Goal: Task Accomplishment & Management: Manage account settings

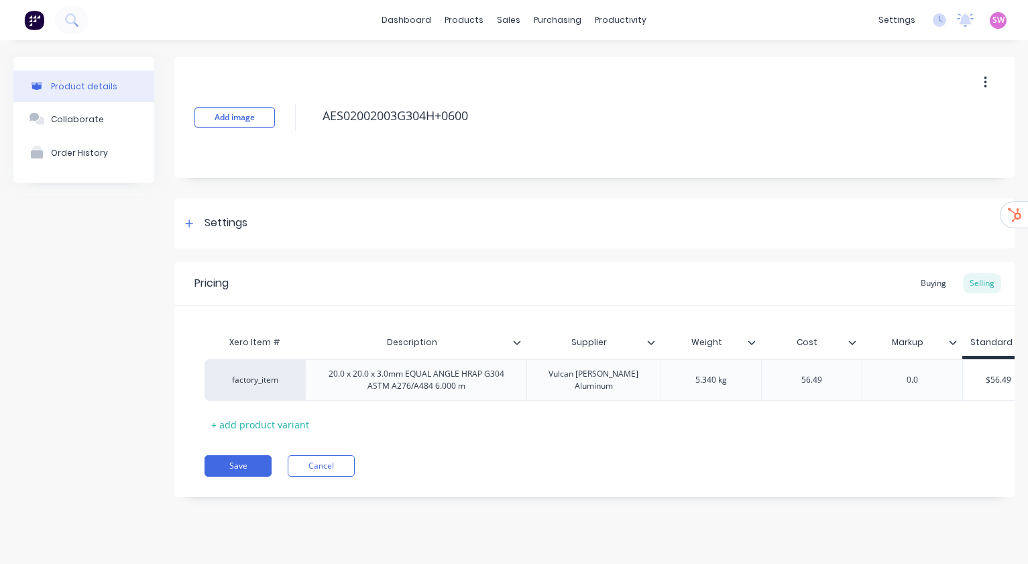
type textarea "x"
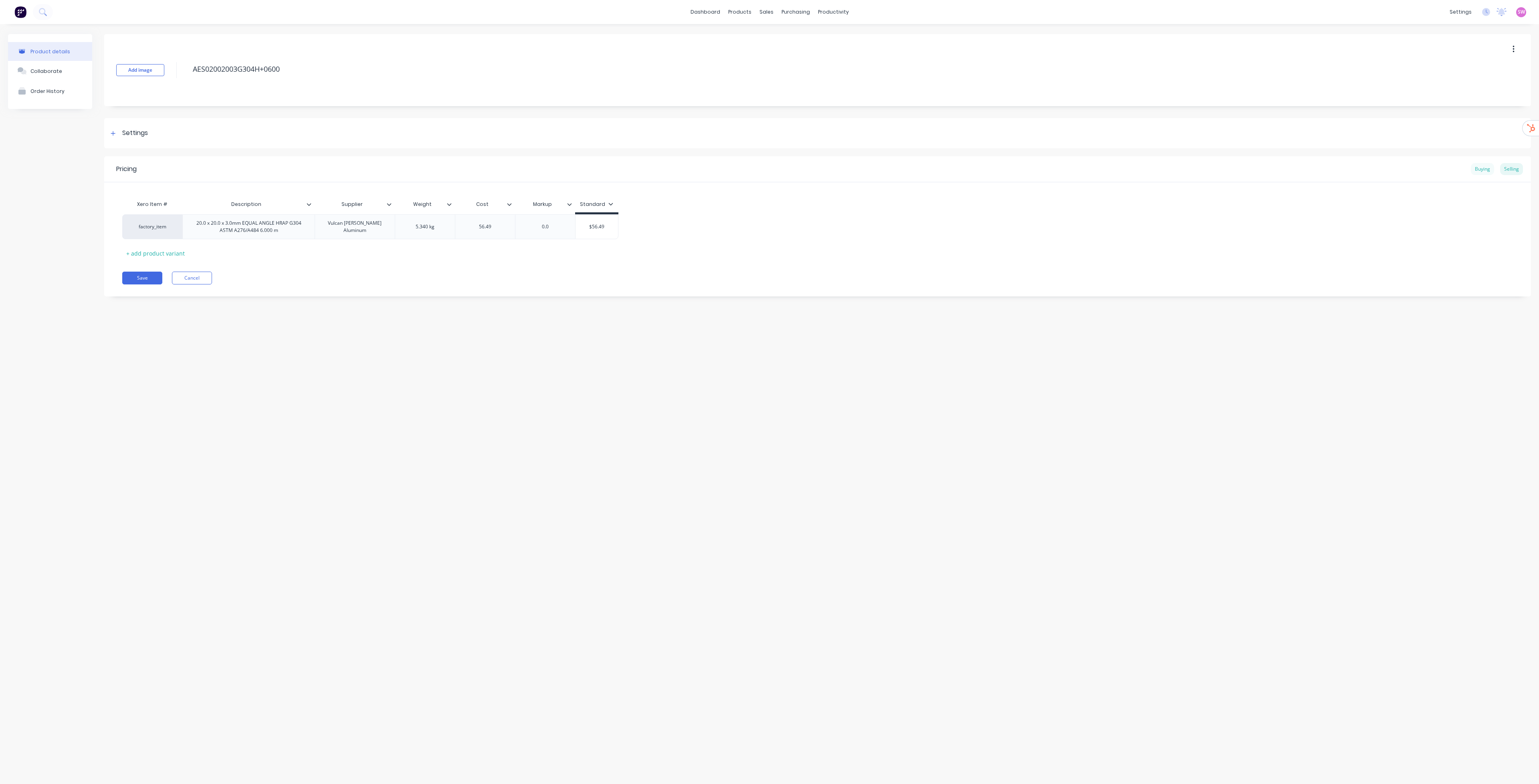
click at [769, 167] on div "Buying" at bounding box center [1482, 169] width 23 height 12
click at [769, 173] on div "Selling" at bounding box center [1512, 169] width 23 height 12
click at [769, 173] on div "Buying" at bounding box center [1482, 169] width 23 height 12
type textarea "x"
click at [948, 319] on div "Product details Collaborate Order History Add image AES02002003G304H+0600 Setti…" at bounding box center [770, 396] width 1539 height 744
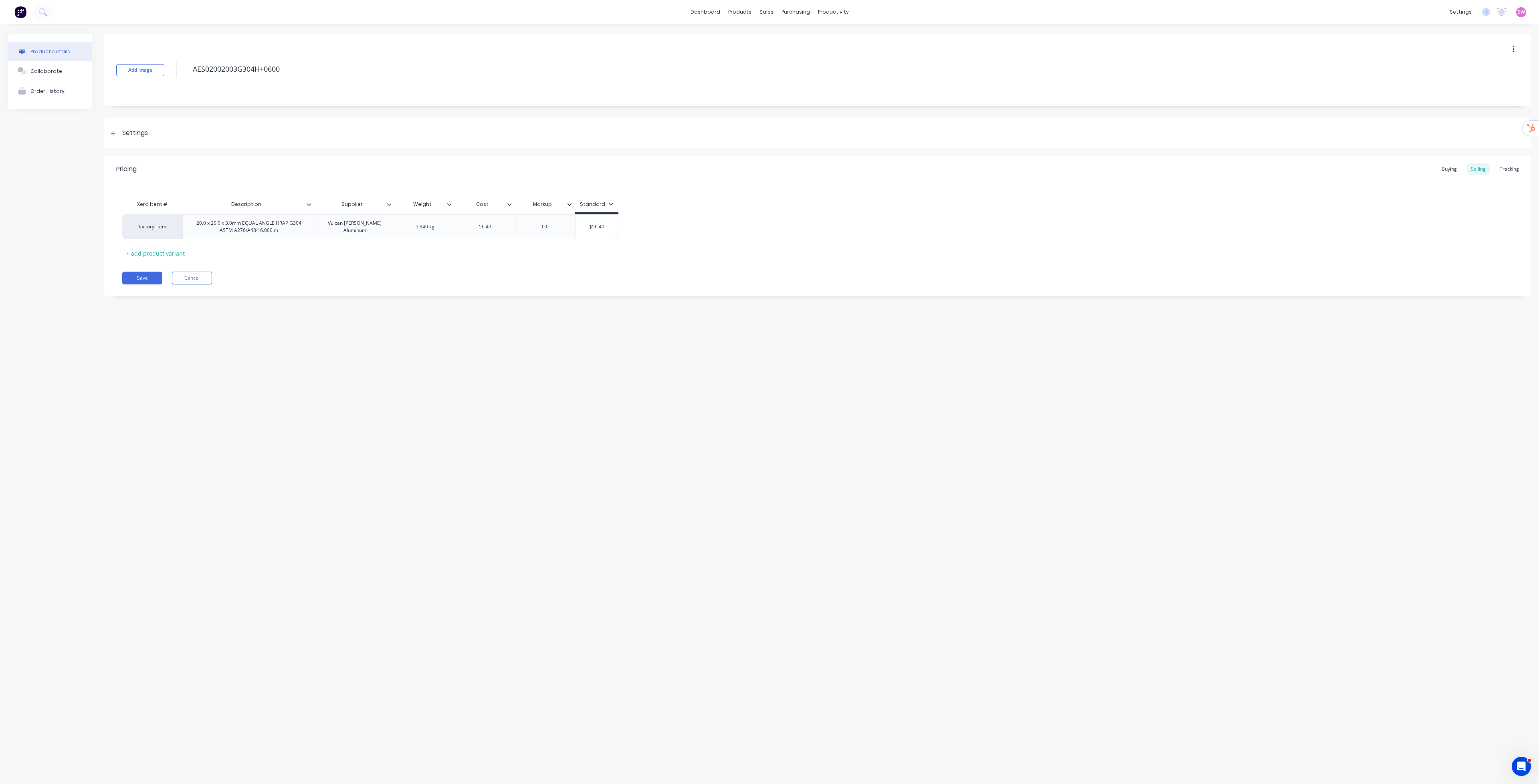
click at [969, 413] on div "Product details Collaborate Order History Add image AES02002003G304H+0600 Setti…" at bounding box center [770, 396] width 1539 height 744
click at [705, 30] on div "Product details Collaborate Order History Add image AES02002003G304H+0600 Setti…" at bounding box center [770, 396] width 1539 height 744
click at [713, 7] on link "dashboard" at bounding box center [705, 12] width 38 height 12
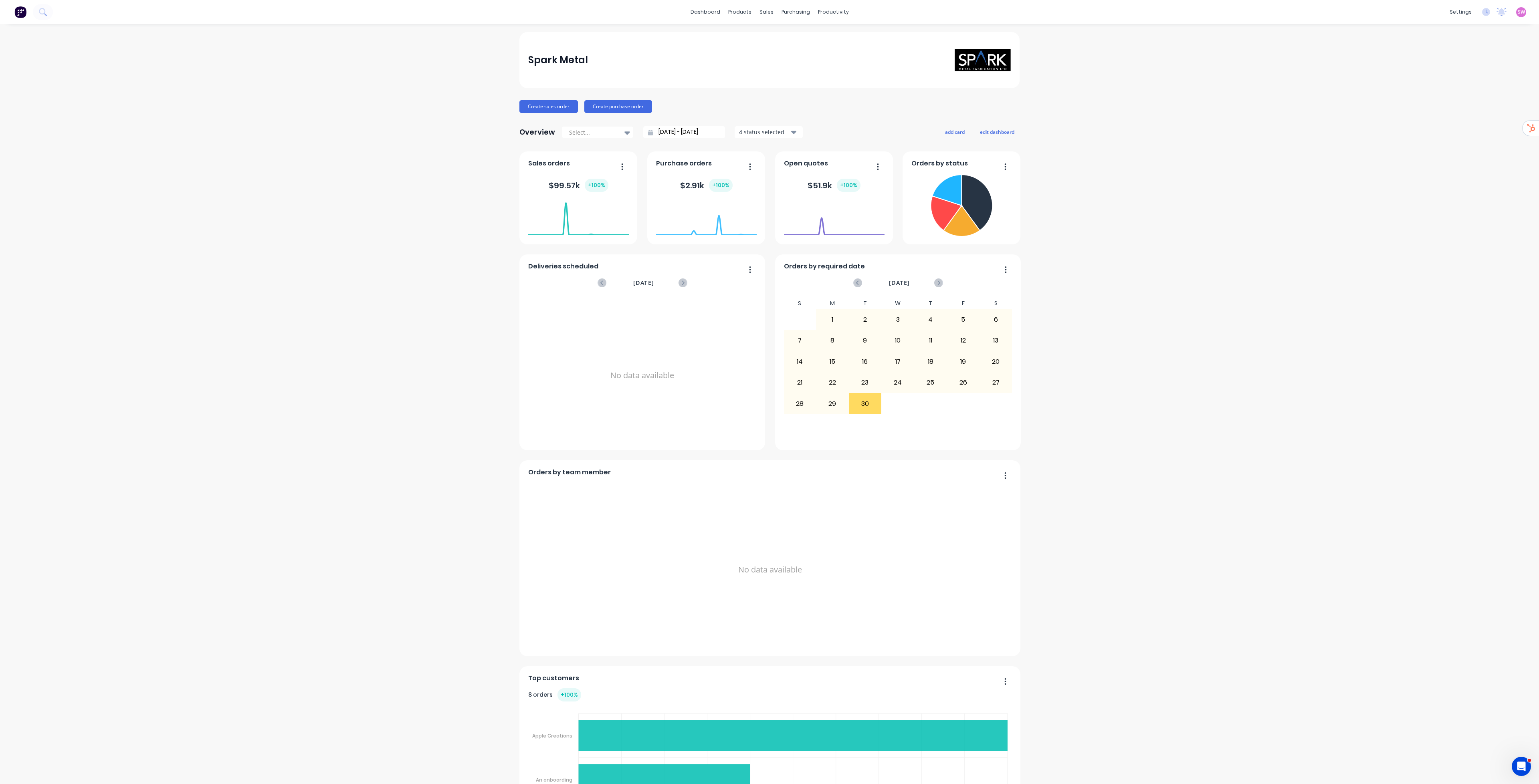
click at [1517, 13] on span "SW" at bounding box center [1521, 12] width 7 height 7
click at [1445, 97] on div "Sign out" at bounding box center [1453, 100] width 22 height 7
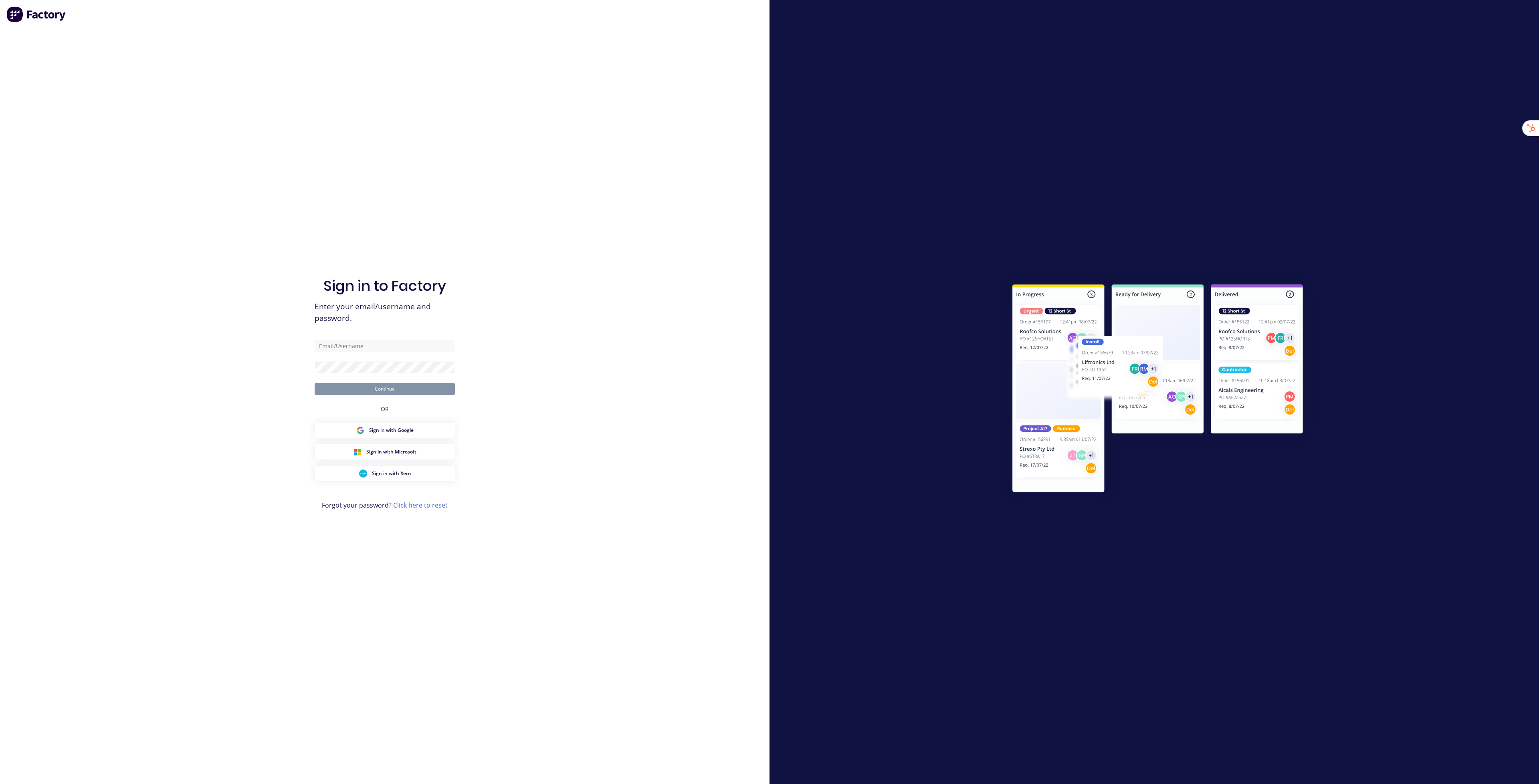
type input "stuart@factory.app"
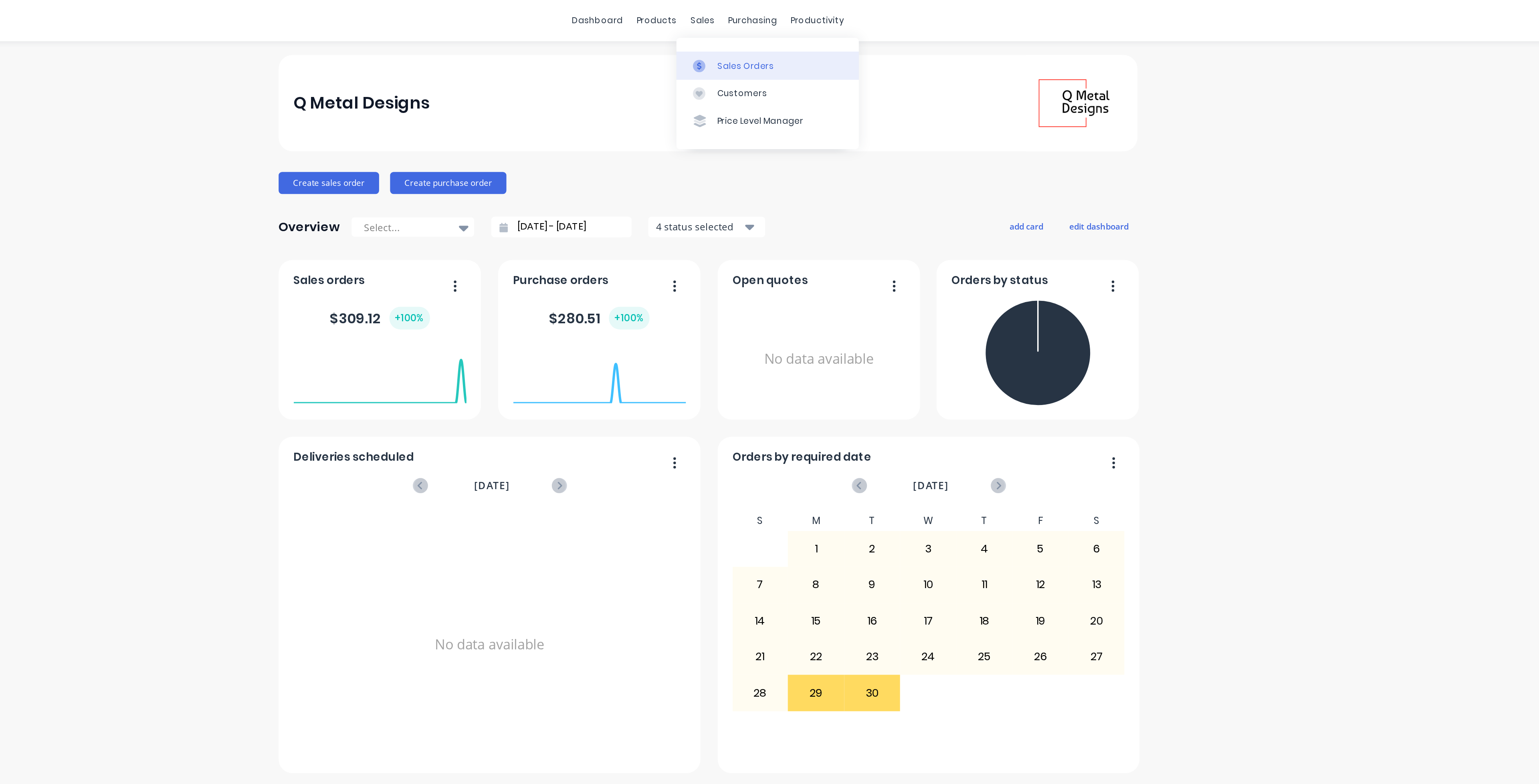
click at [784, 43] on link "Sales Orders" at bounding box center [804, 38] width 106 height 16
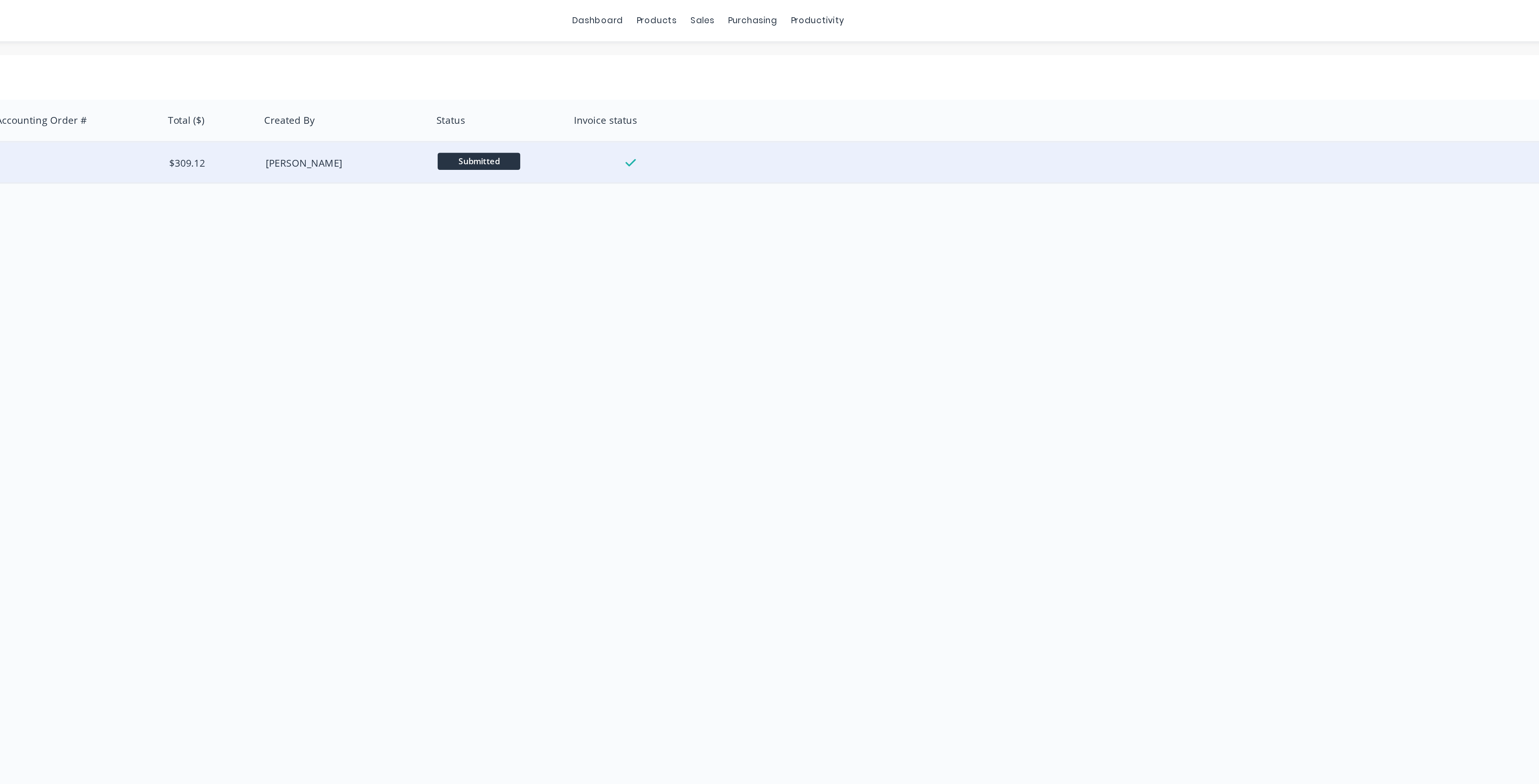
click at [945, 101] on div "2000 Ant'z Siteworks [DATE] $309.12 [PERSON_NAME] Submitted" at bounding box center [767, 95] width 1506 height 24
click at [695, 92] on div at bounding box center [725, 95] width 65 height 7
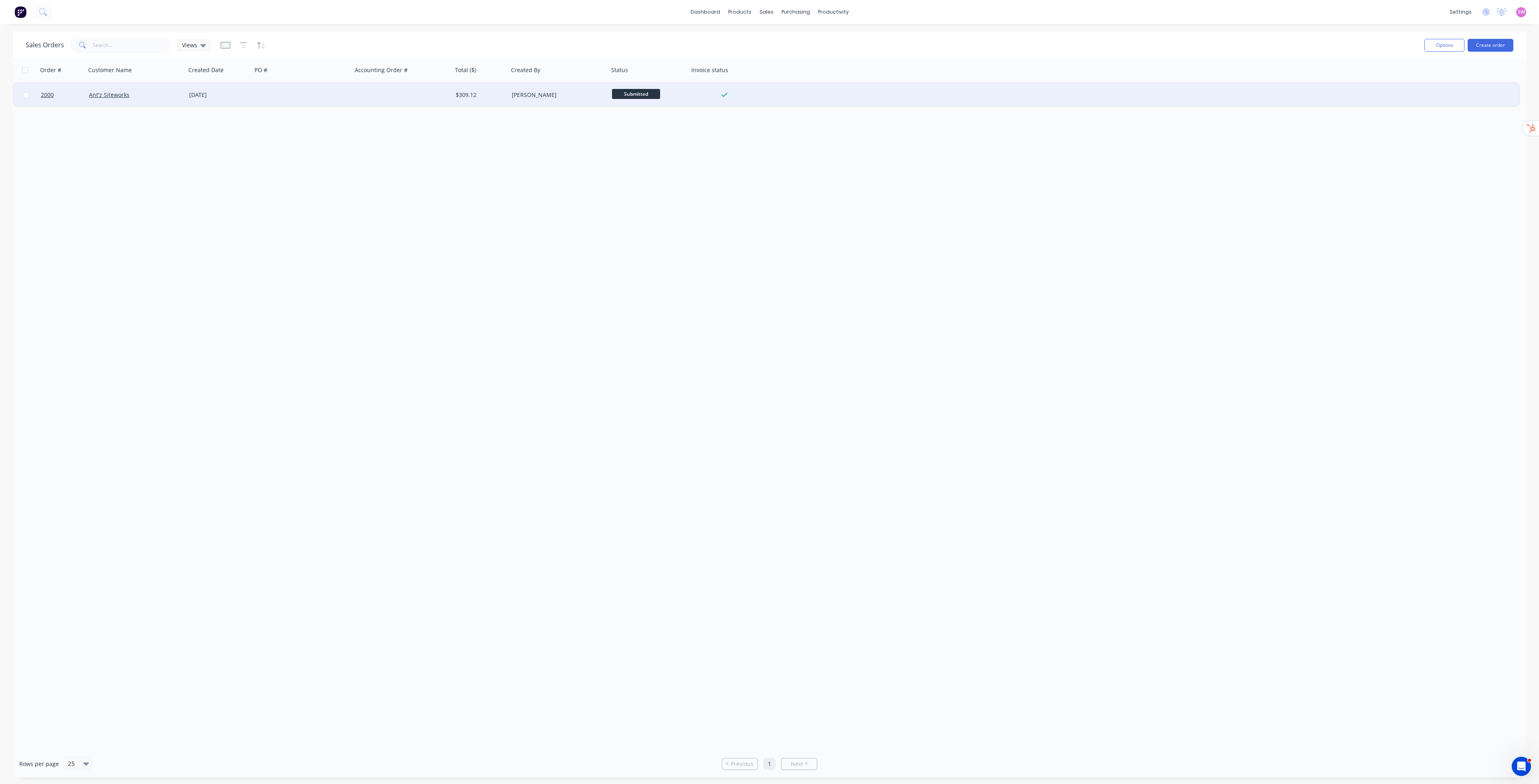
click at [677, 96] on div "Submitted" at bounding box center [646, 95] width 70 height 12
click at [805, 102] on div "2000 Ant'z Siteworks [DATE] $309.12 [PERSON_NAME] Submitted" at bounding box center [767, 95] width 1506 height 24
click at [390, 100] on div at bounding box center [403, 95] width 100 height 24
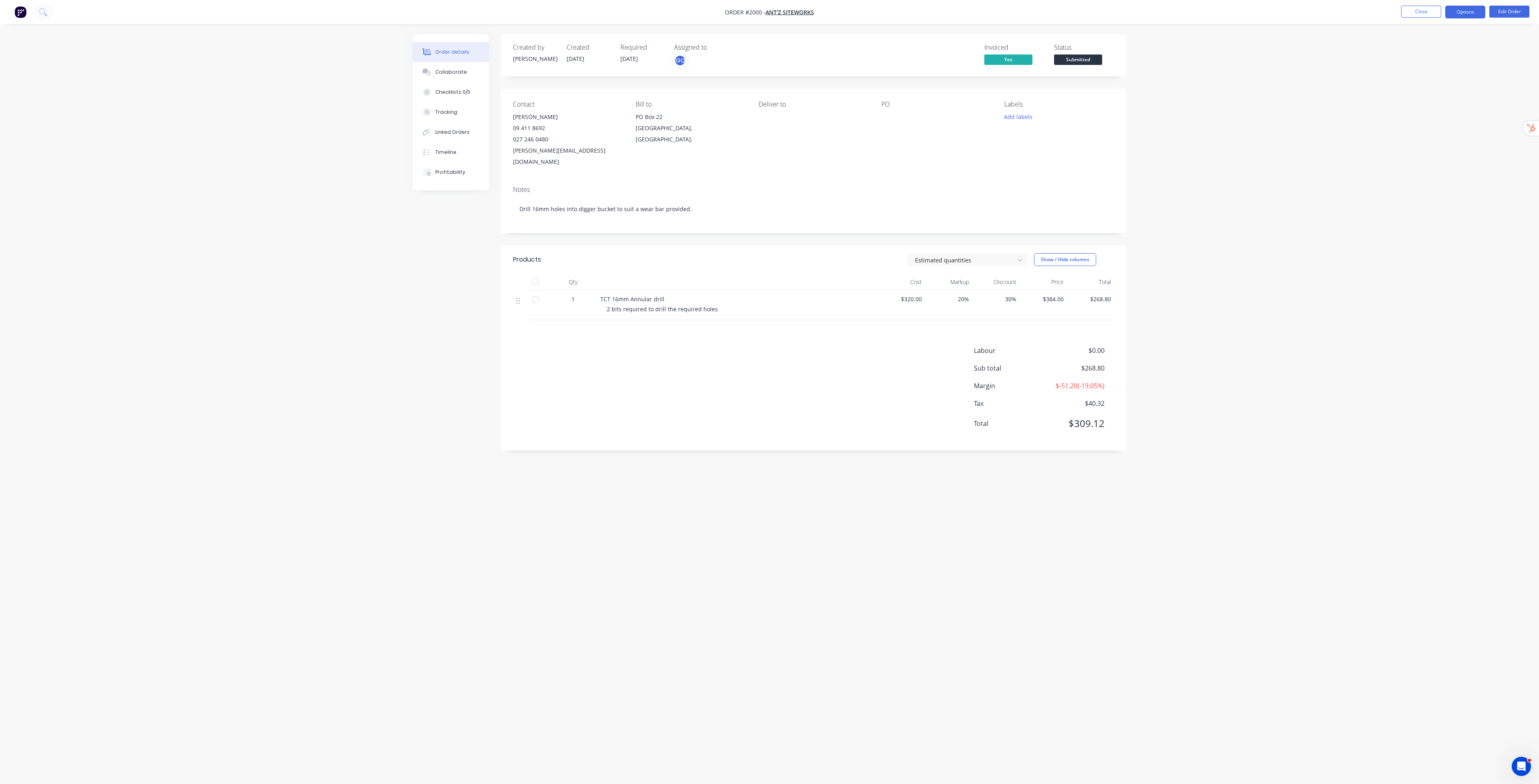
click at [1459, 11] on button "Options" at bounding box center [1465, 11] width 40 height 13
click at [1295, 104] on div "Order details Collaborate Checklists 0/0 Tracking Linked Orders Timeline Profit…" at bounding box center [770, 392] width 1539 height 784
click at [1414, 11] on button "Close" at bounding box center [1421, 11] width 40 height 12
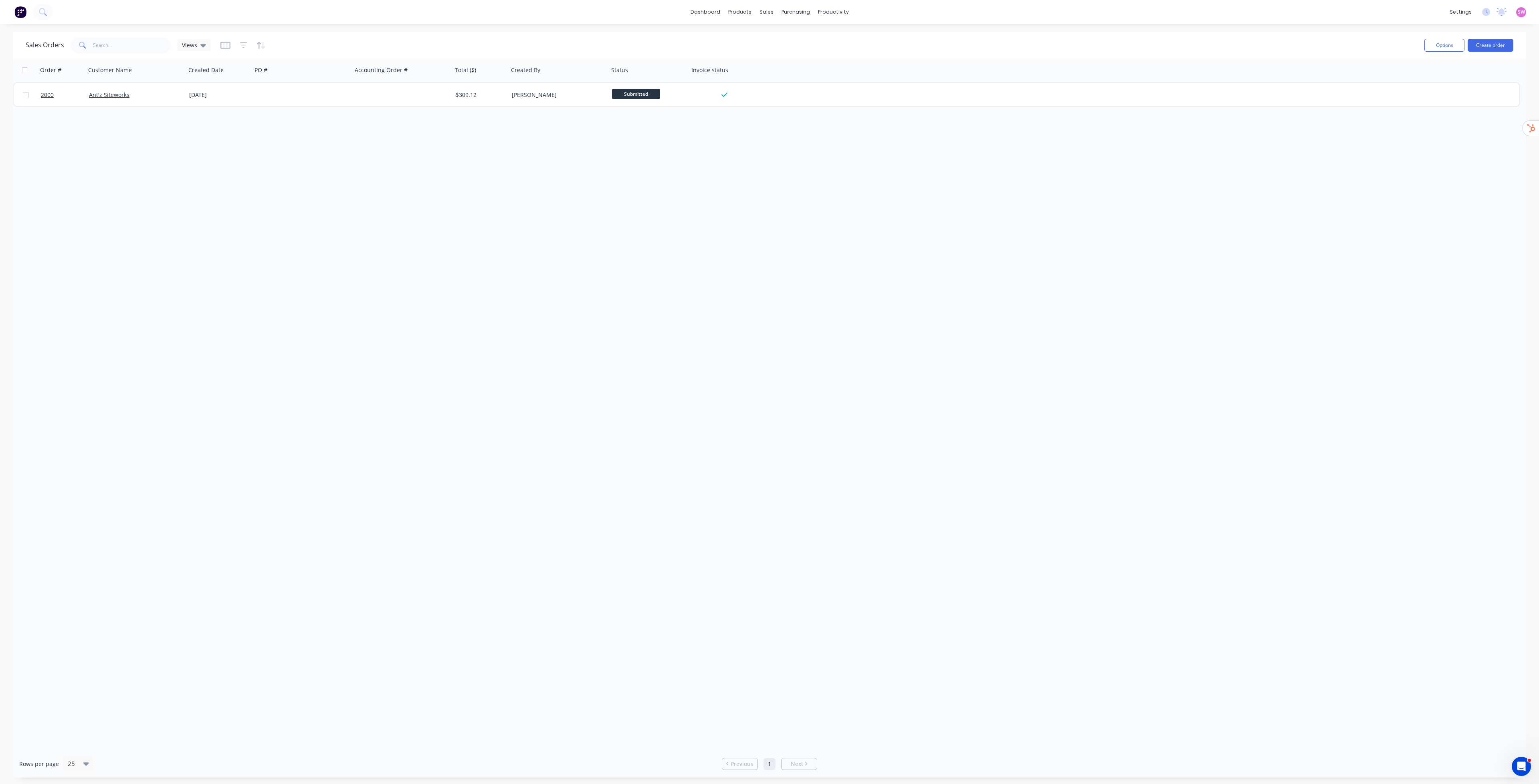
click at [1521, 11] on span "SW" at bounding box center [1521, 12] width 7 height 7
click at [1446, 97] on div "Sign out" at bounding box center [1453, 100] width 22 height 7
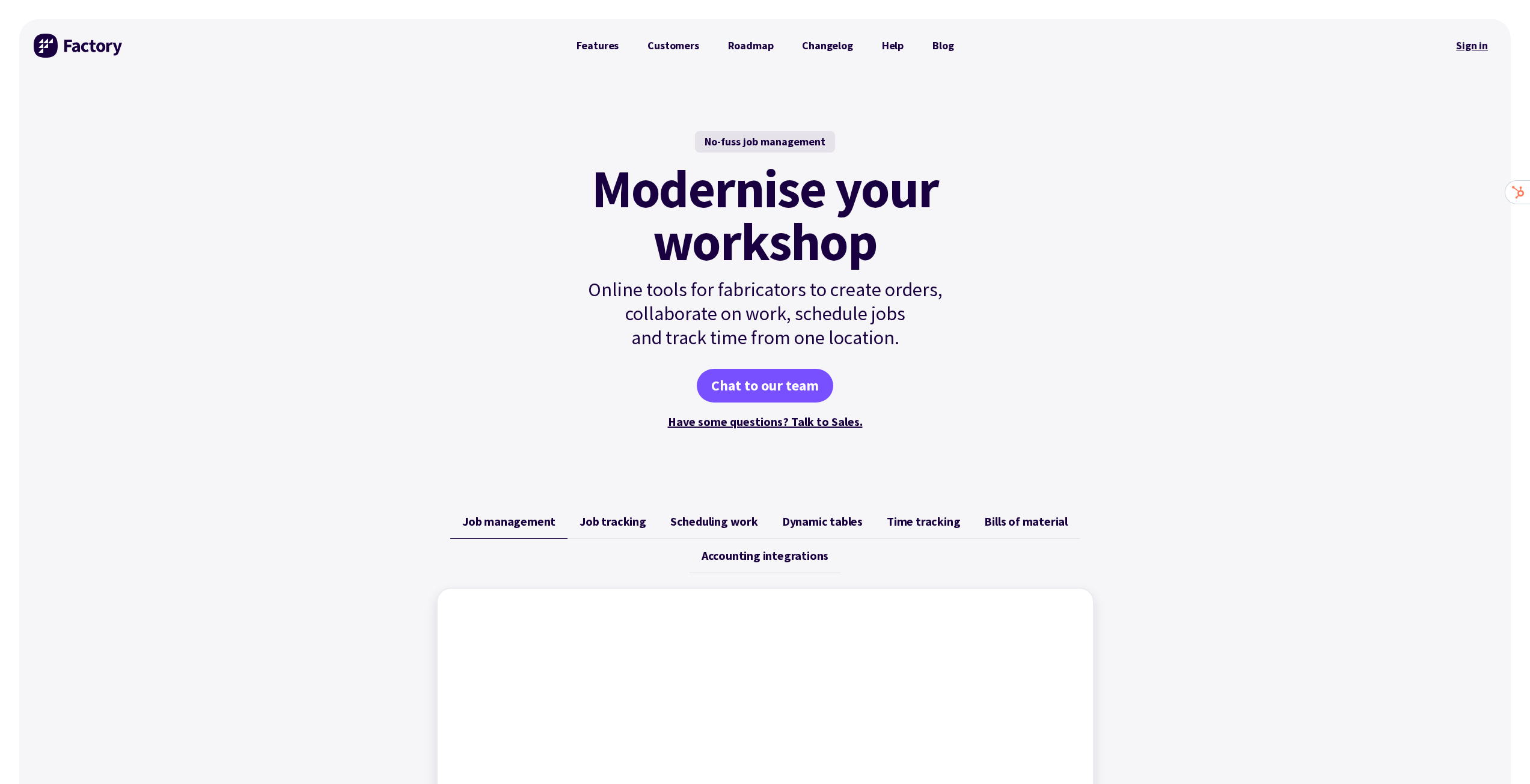
click at [1493, 38] on link "Sign in" at bounding box center [1472, 46] width 48 height 28
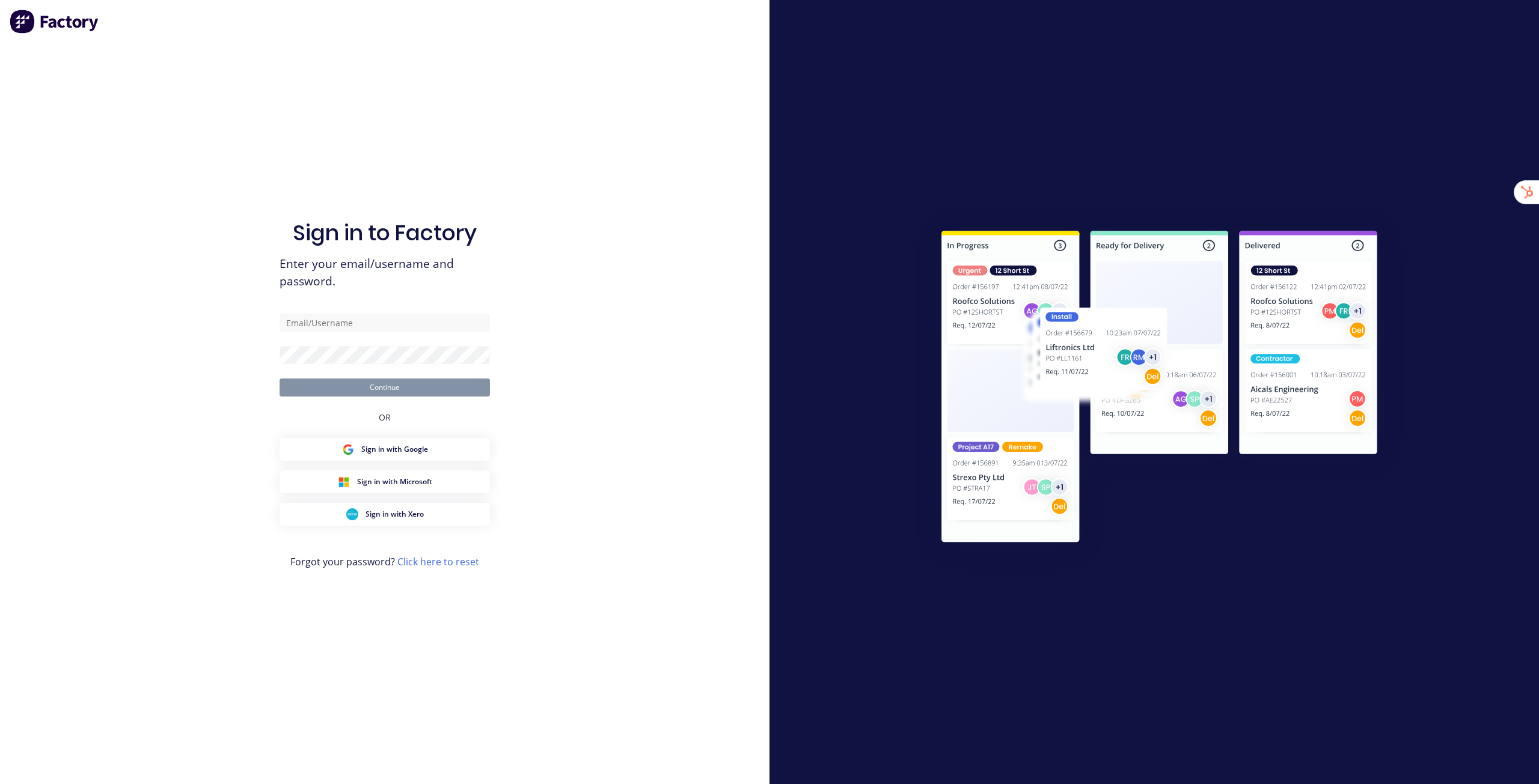
click at [652, 171] on div "Sign in to Factory Enter your email/username and password. Continue OR Sign in …" at bounding box center [385, 392] width 770 height 784
type input "[EMAIL_ADDRESS][DOMAIN_NAME]"
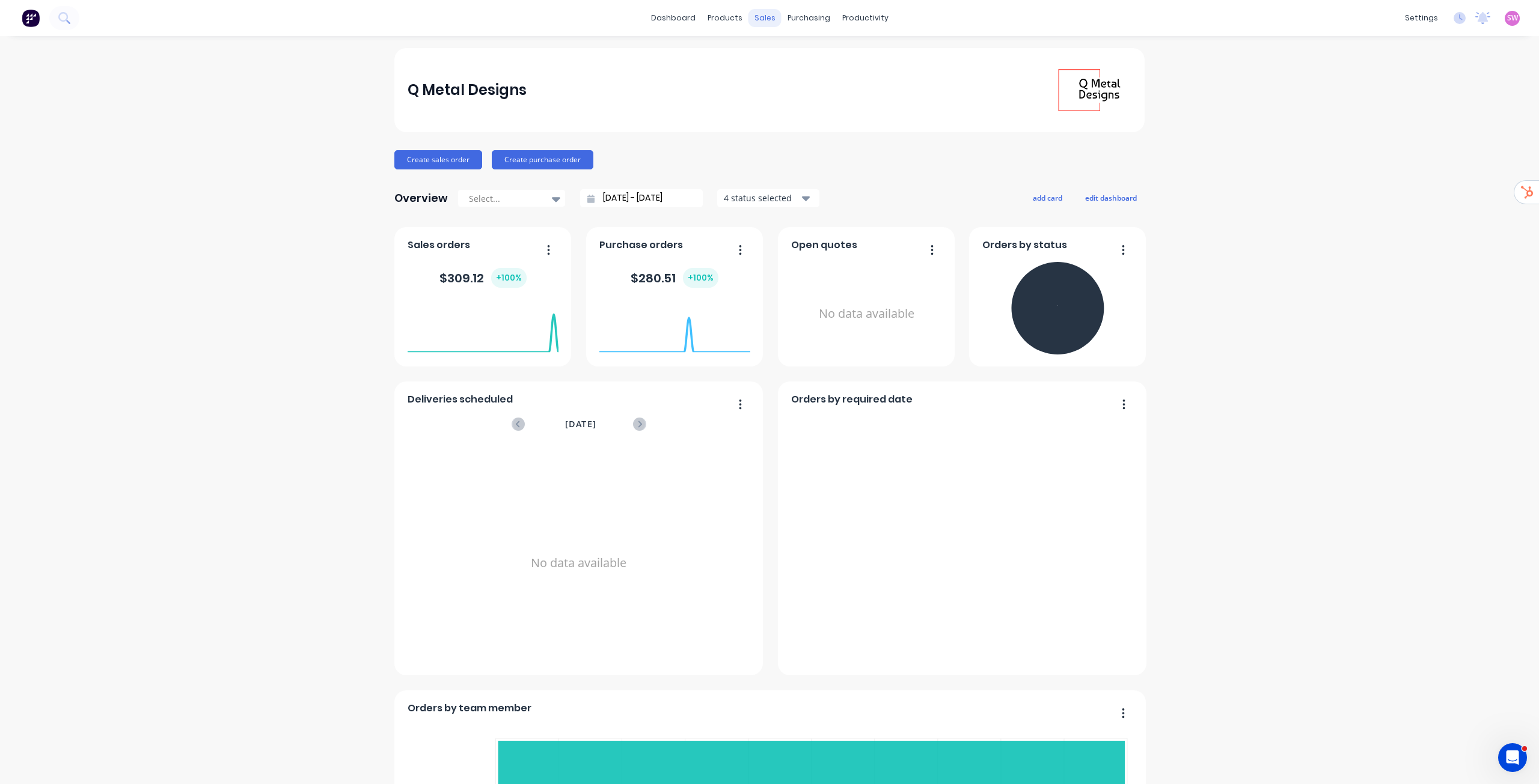
click at [756, 13] on div "sales" at bounding box center [765, 18] width 33 height 18
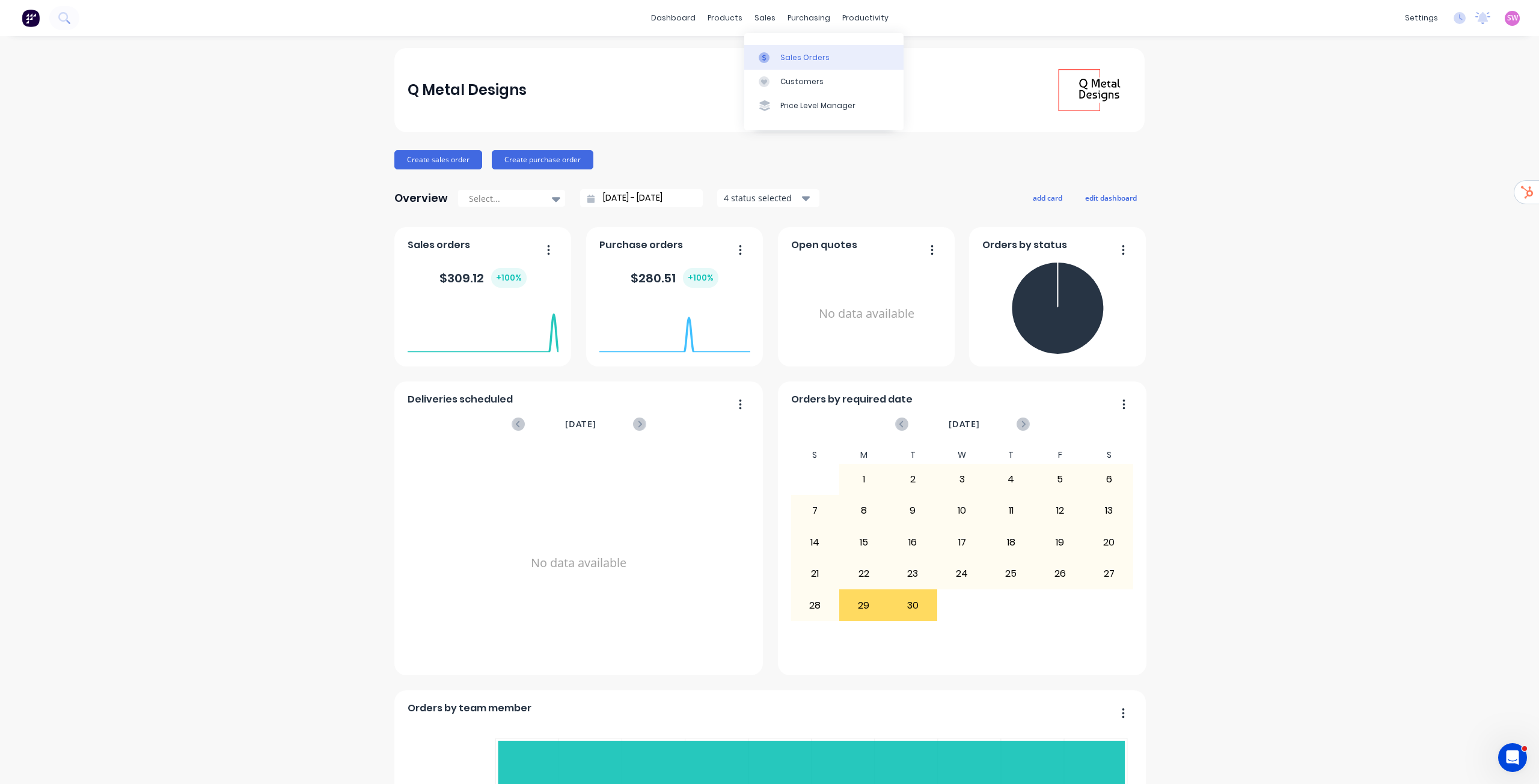
click at [793, 50] on link "Sales Orders" at bounding box center [824, 56] width 160 height 24
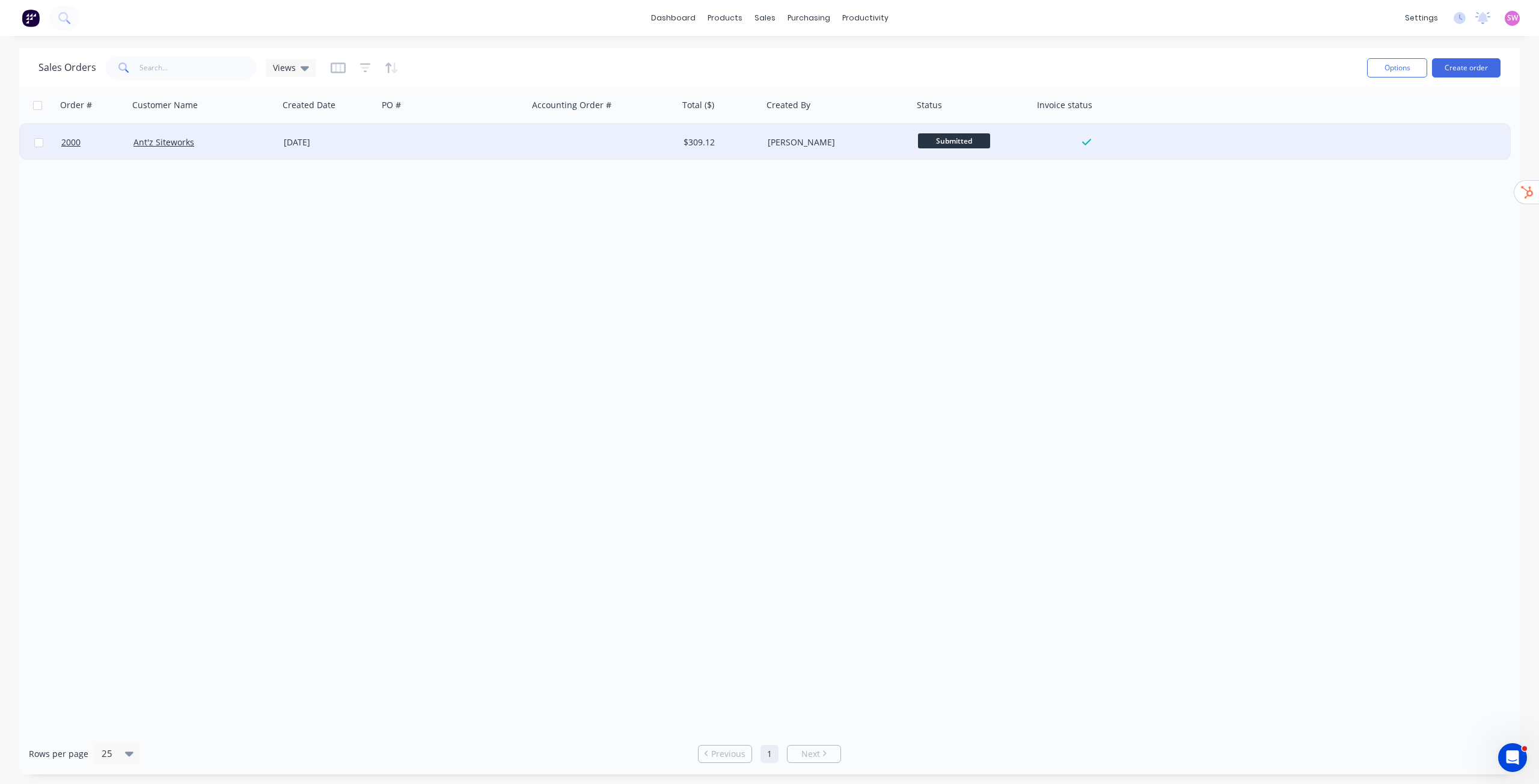
click at [629, 155] on div at bounding box center [604, 142] width 151 height 36
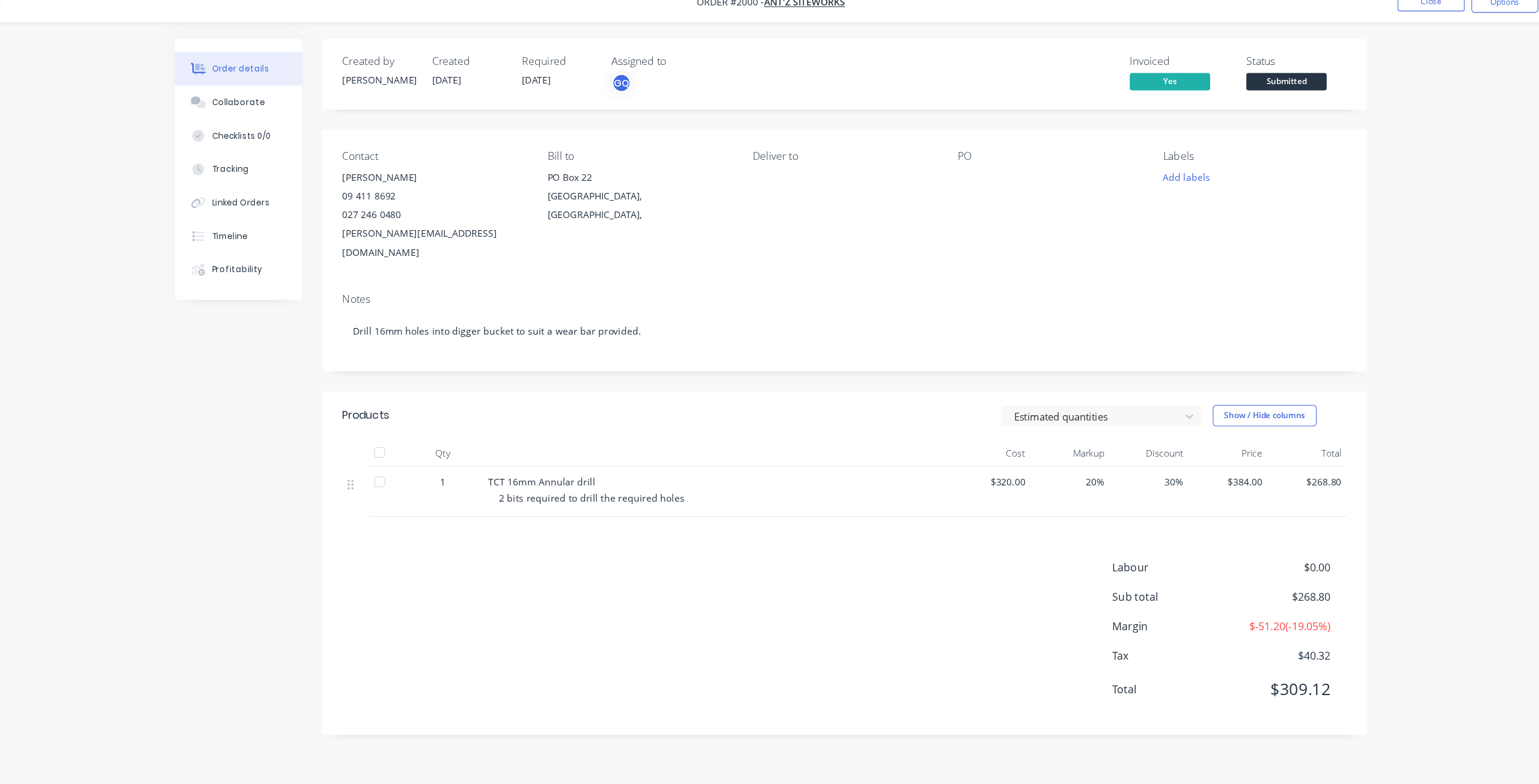
click at [759, 159] on div "Deliver to" at bounding box center [836, 156] width 165 height 12
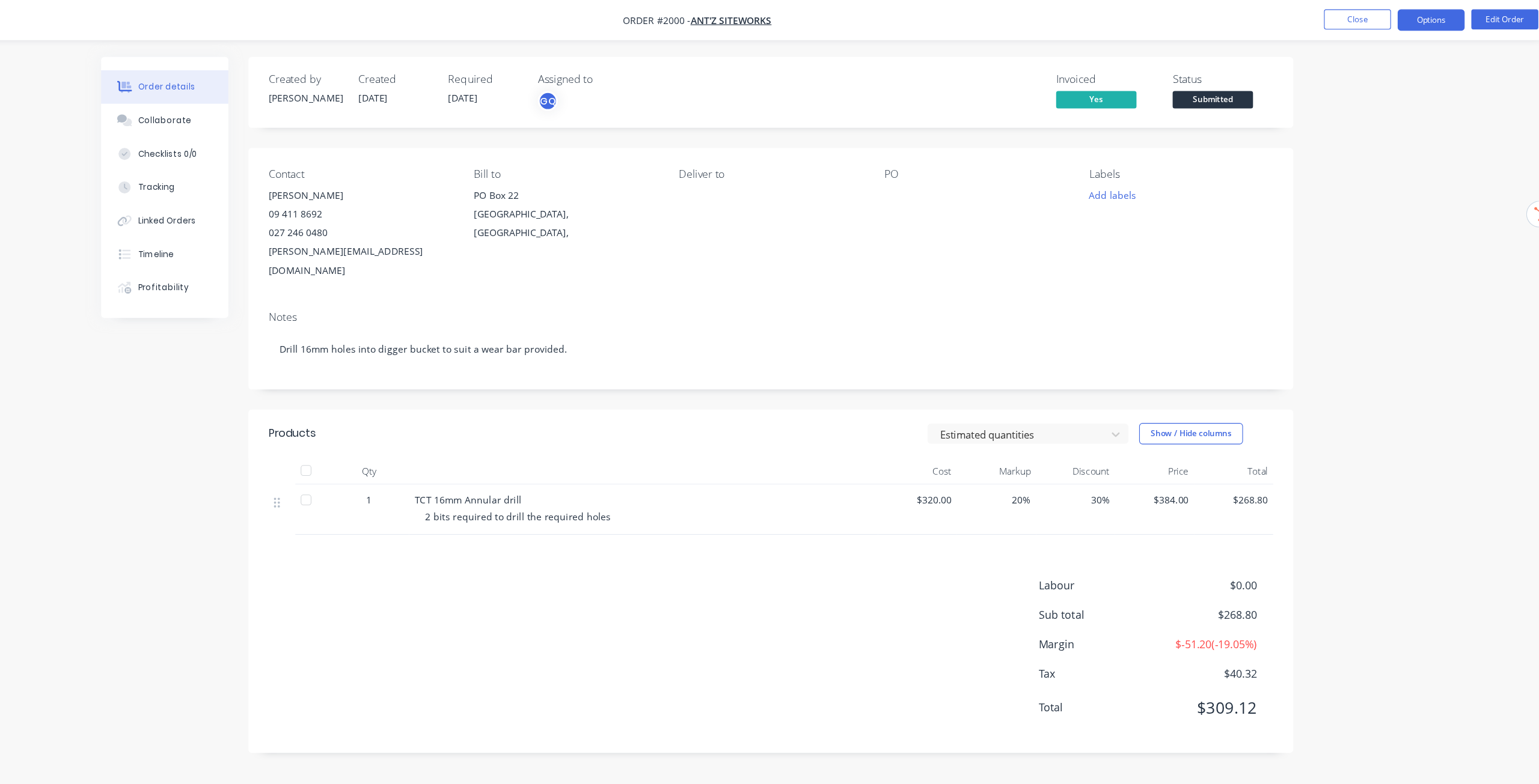
click at [1425, 21] on button "Options" at bounding box center [1428, 17] width 60 height 19
click at [1376, 62] on button "Invoice" at bounding box center [1393, 73] width 133 height 24
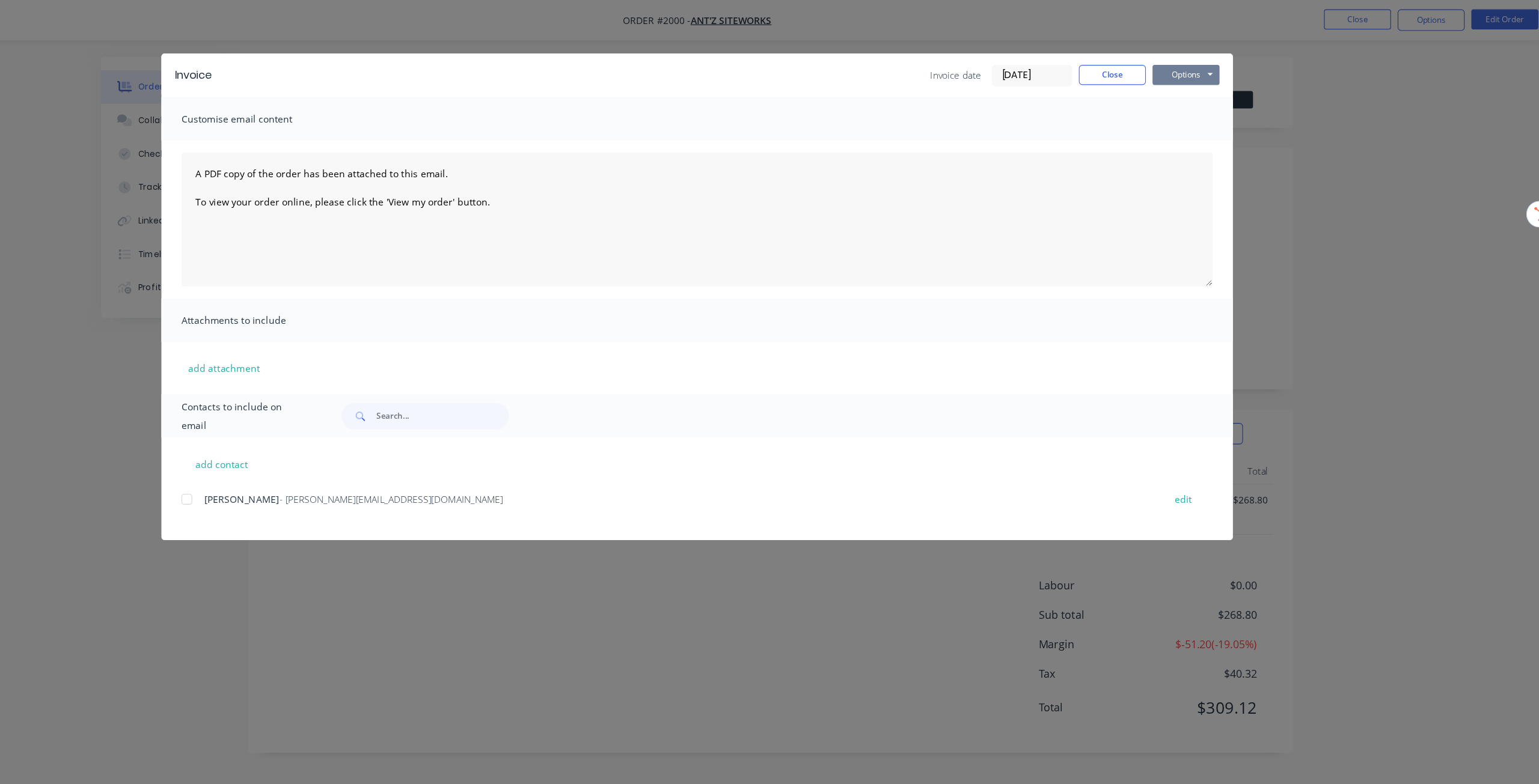
click at [1225, 68] on button "Options" at bounding box center [1208, 67] width 60 height 18
click at [1312, 78] on div "Invoice Invoice date 30/09/25 Close Options Preview Print Email Customise email…" at bounding box center [769, 392] width 1539 height 784
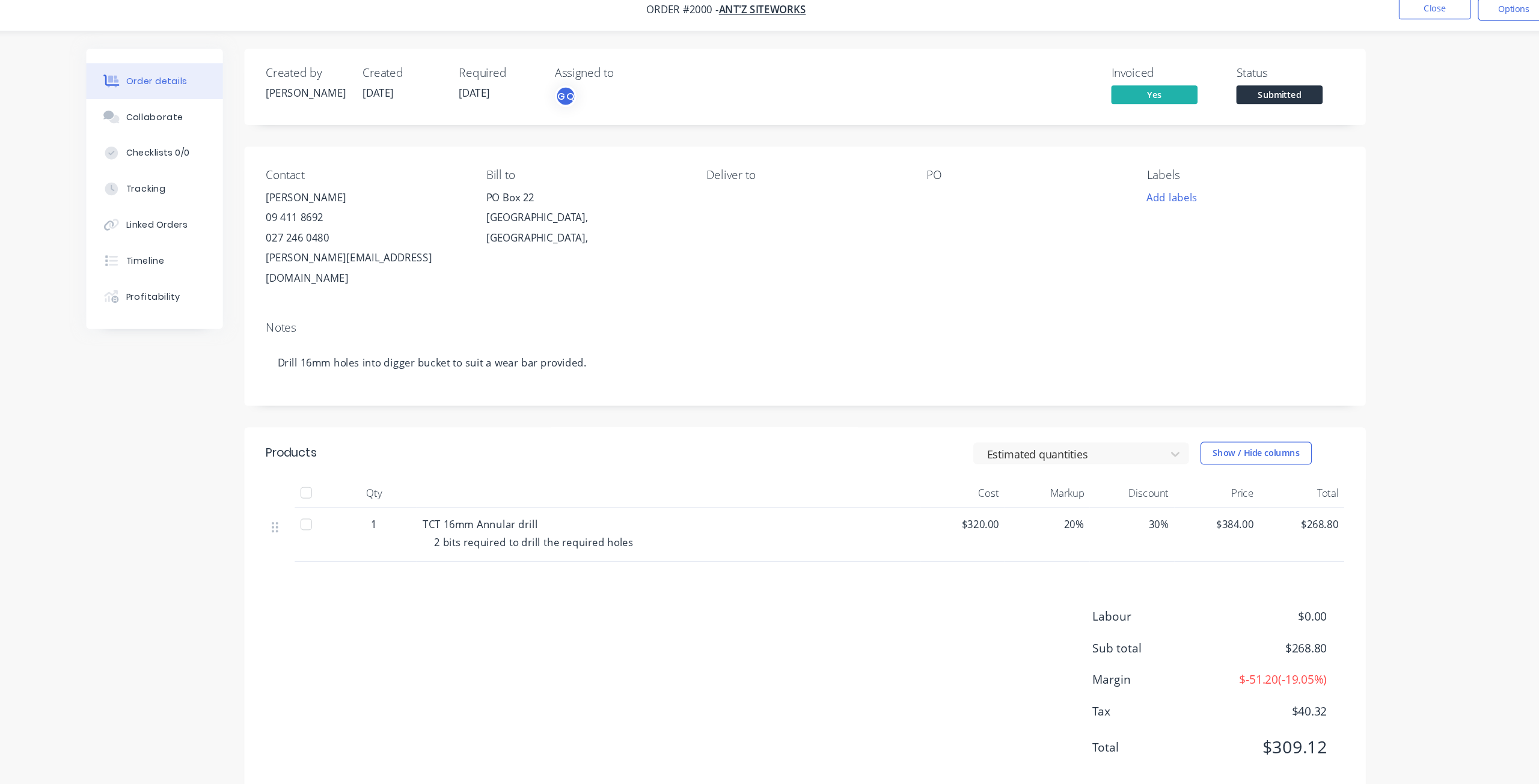
click at [1310, 317] on div "Order details Collaborate Checklists 0/0 Tracking Linked Orders Timeline Profit…" at bounding box center [769, 373] width 1094 height 643
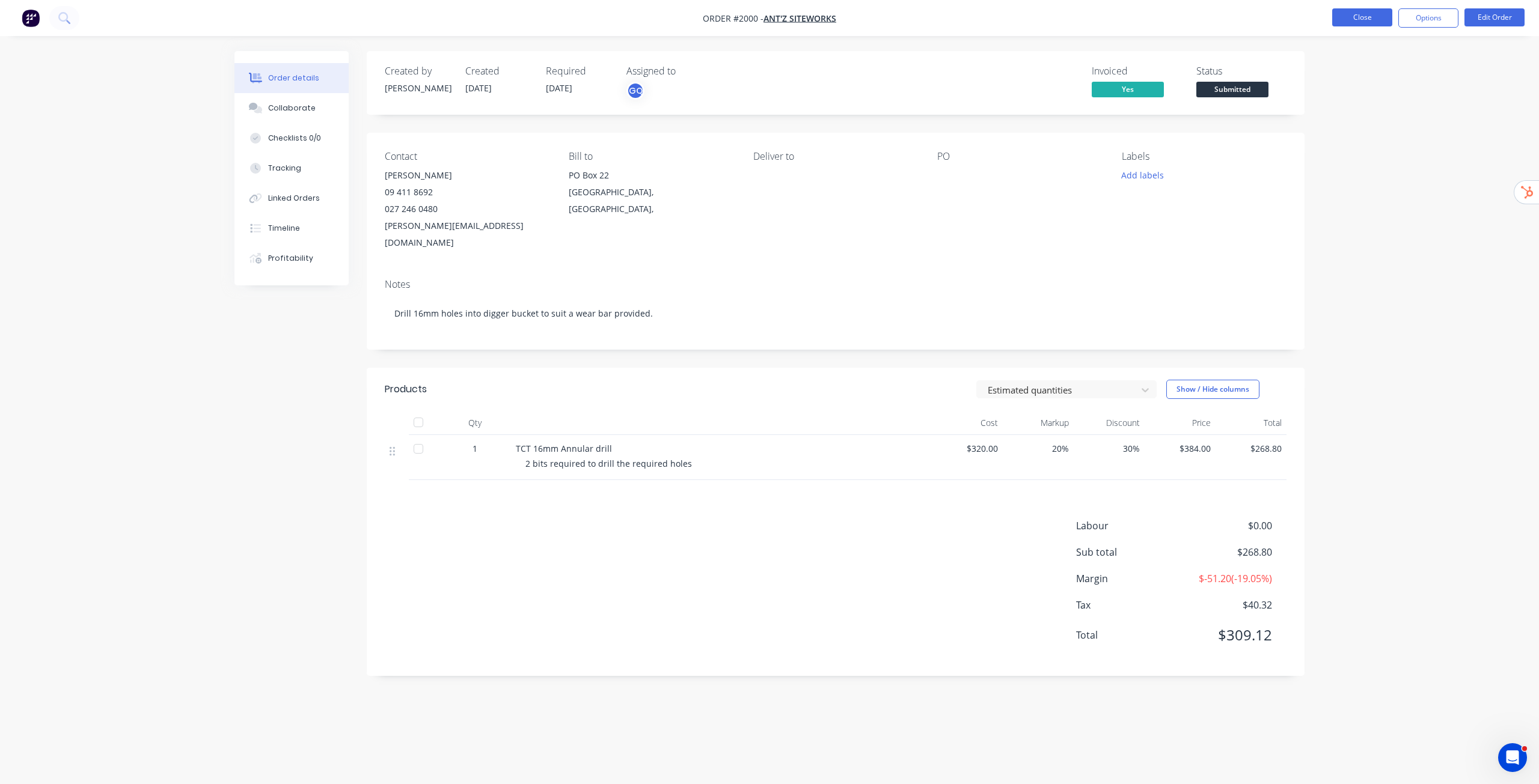
click at [1353, 17] on button "Close" at bounding box center [1362, 17] width 60 height 18
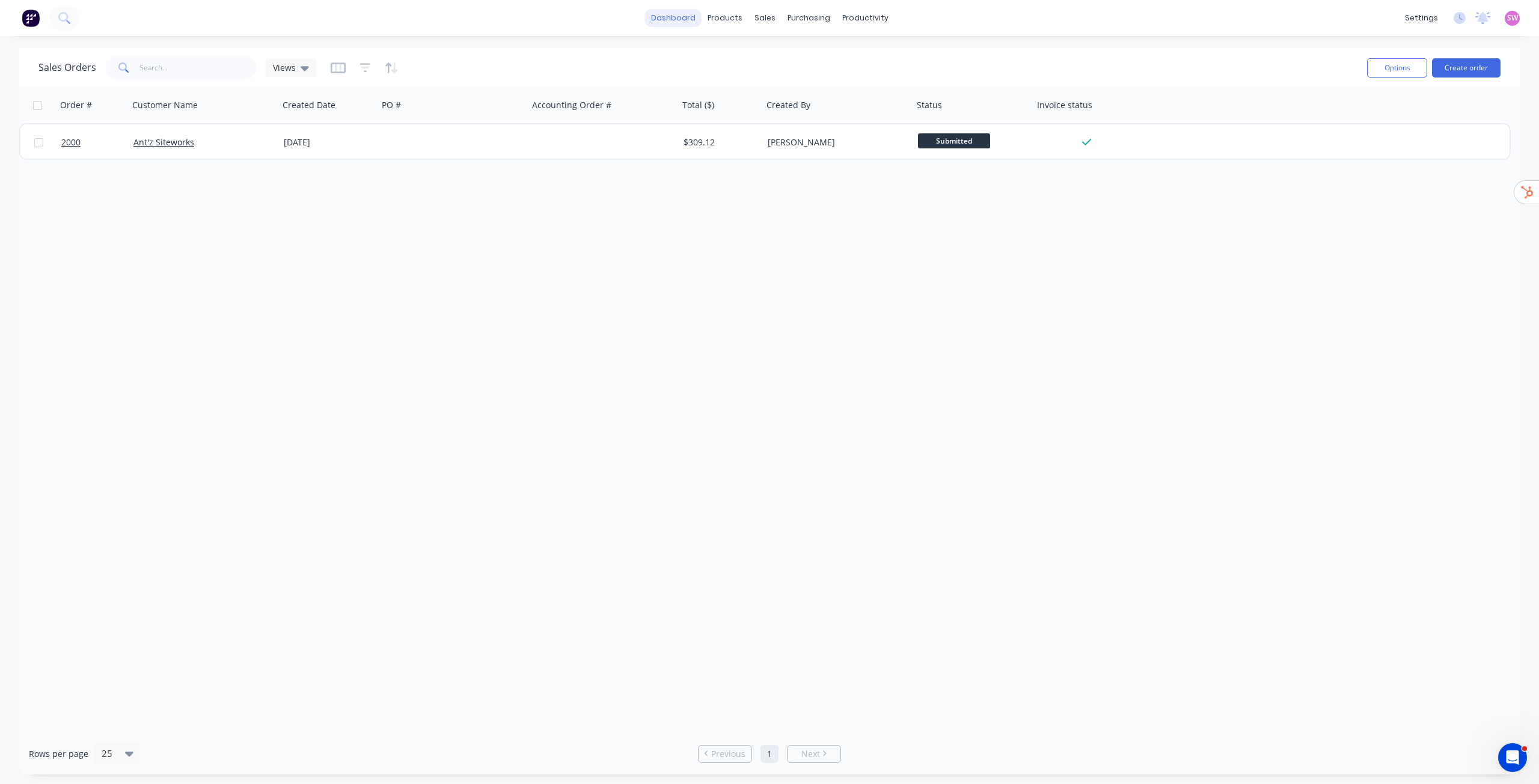
click at [674, 22] on link "dashboard" at bounding box center [673, 18] width 56 height 18
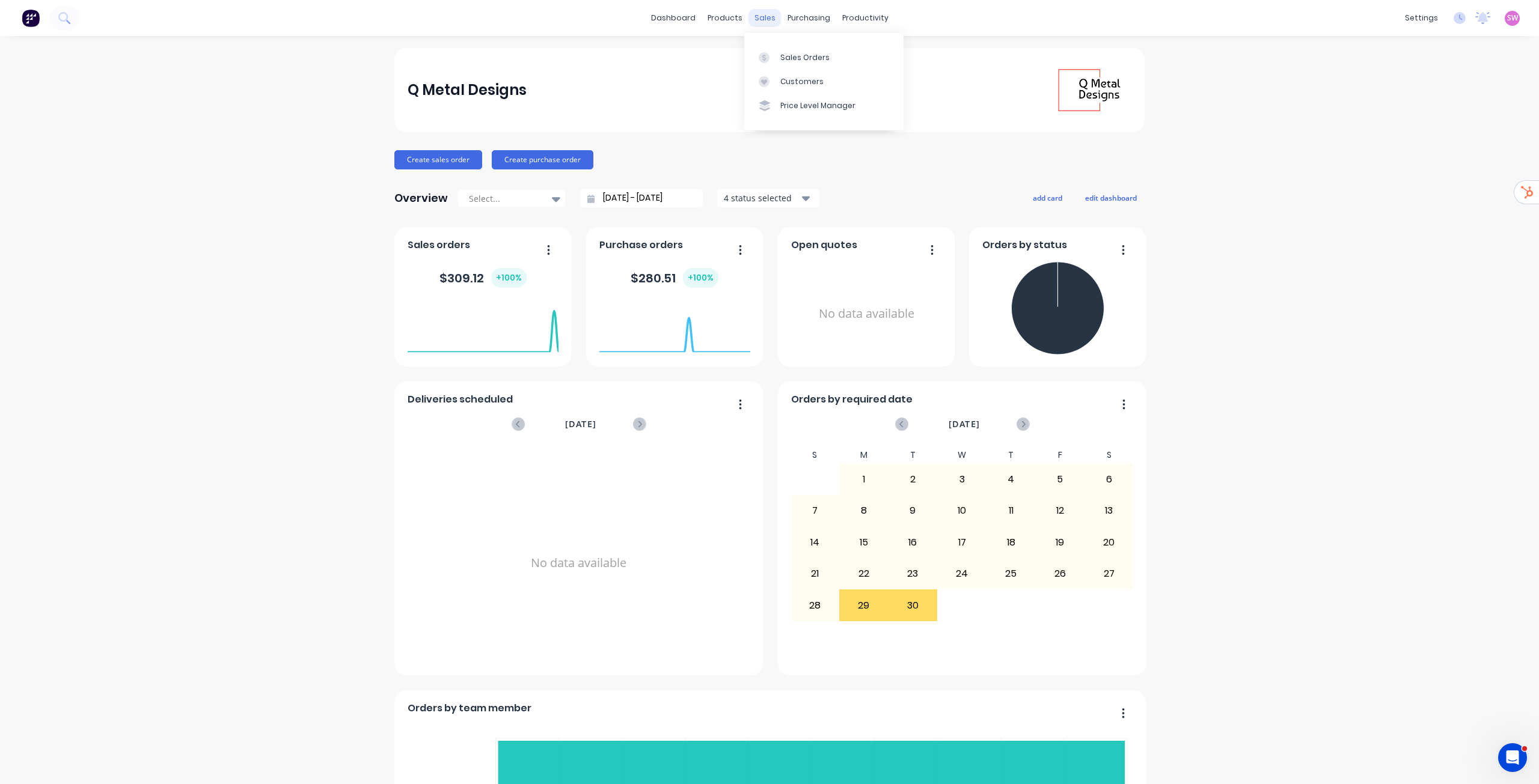
click at [761, 22] on div "sales" at bounding box center [765, 18] width 33 height 18
click at [792, 57] on div "Sales Orders" at bounding box center [805, 57] width 49 height 11
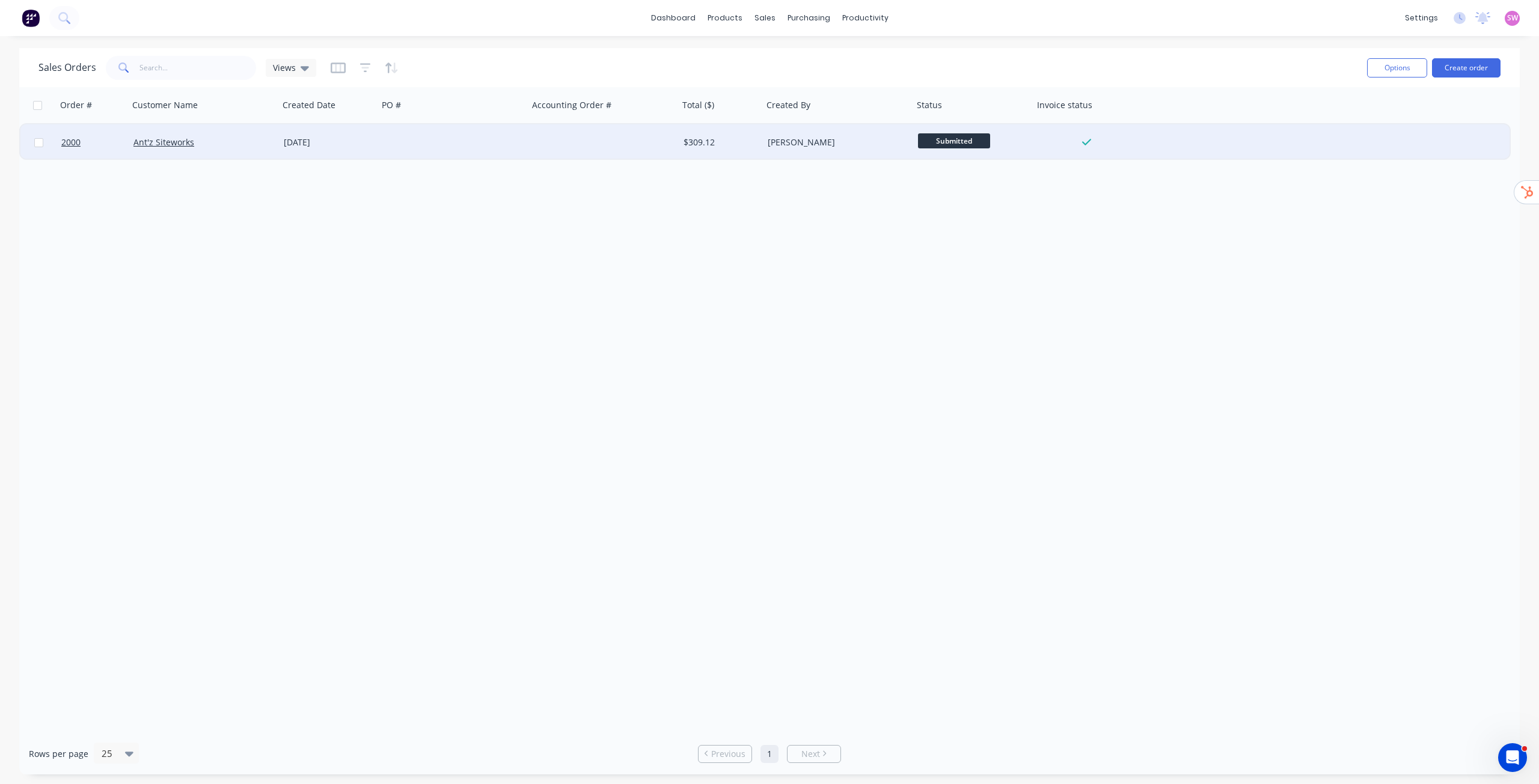
click at [1166, 142] on div "2000 Ant'z Siteworks 30 Sep 2025 $309.12 Gareth Quarterman Submitted" at bounding box center [765, 142] width 1490 height 37
click at [655, 156] on div at bounding box center [604, 142] width 151 height 36
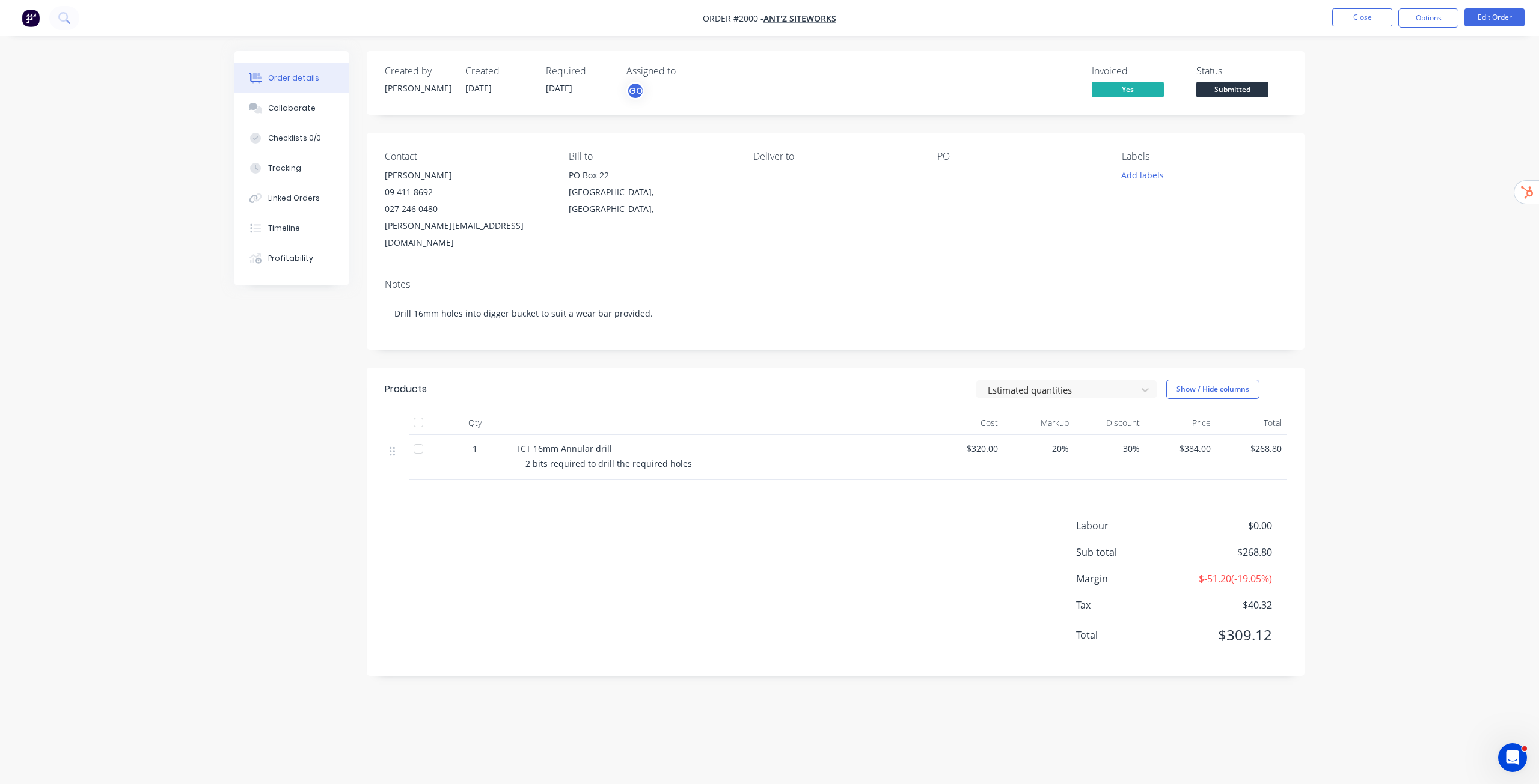
click at [1344, 315] on div "Order details Collaborate Checklists 0/0 Tracking Linked Orders Timeline Profit…" at bounding box center [769, 392] width 1539 height 784
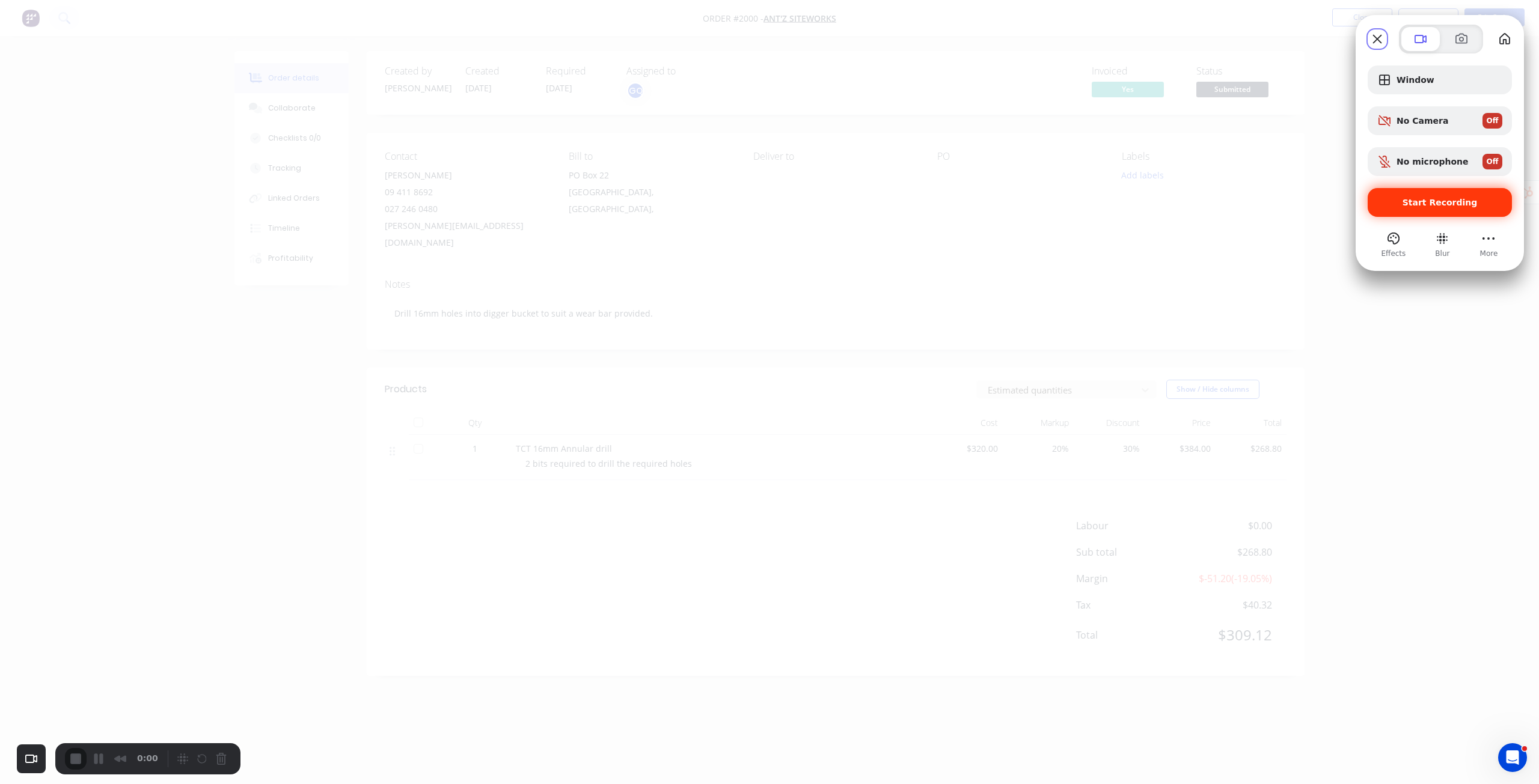
click at [1459, 202] on span "Start Recording" at bounding box center [1440, 202] width 75 height 10
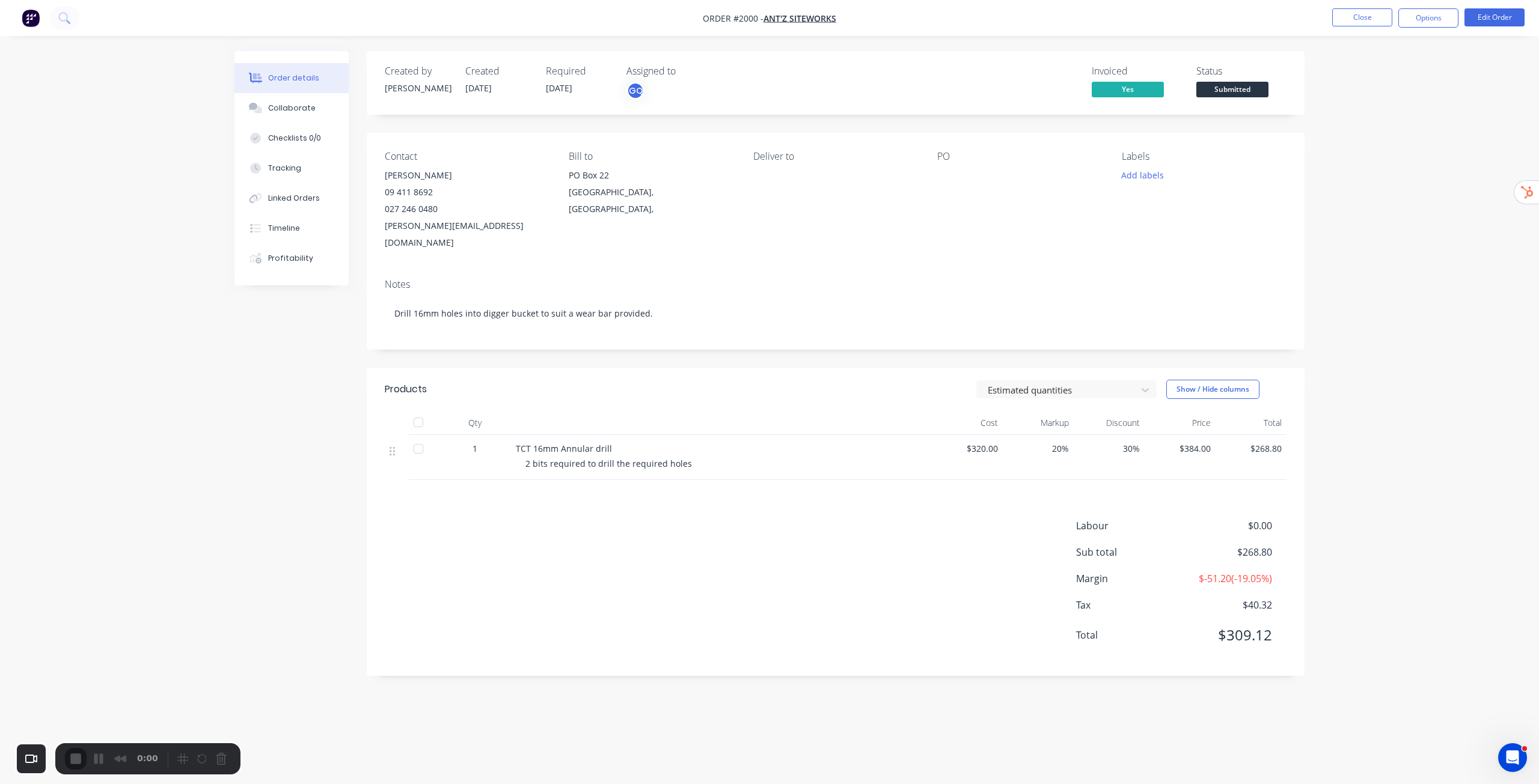
click at [1429, 16] on button "Options" at bounding box center [1428, 17] width 60 height 19
click at [1369, 65] on div "Invoice" at bounding box center [1392, 73] width 110 height 17
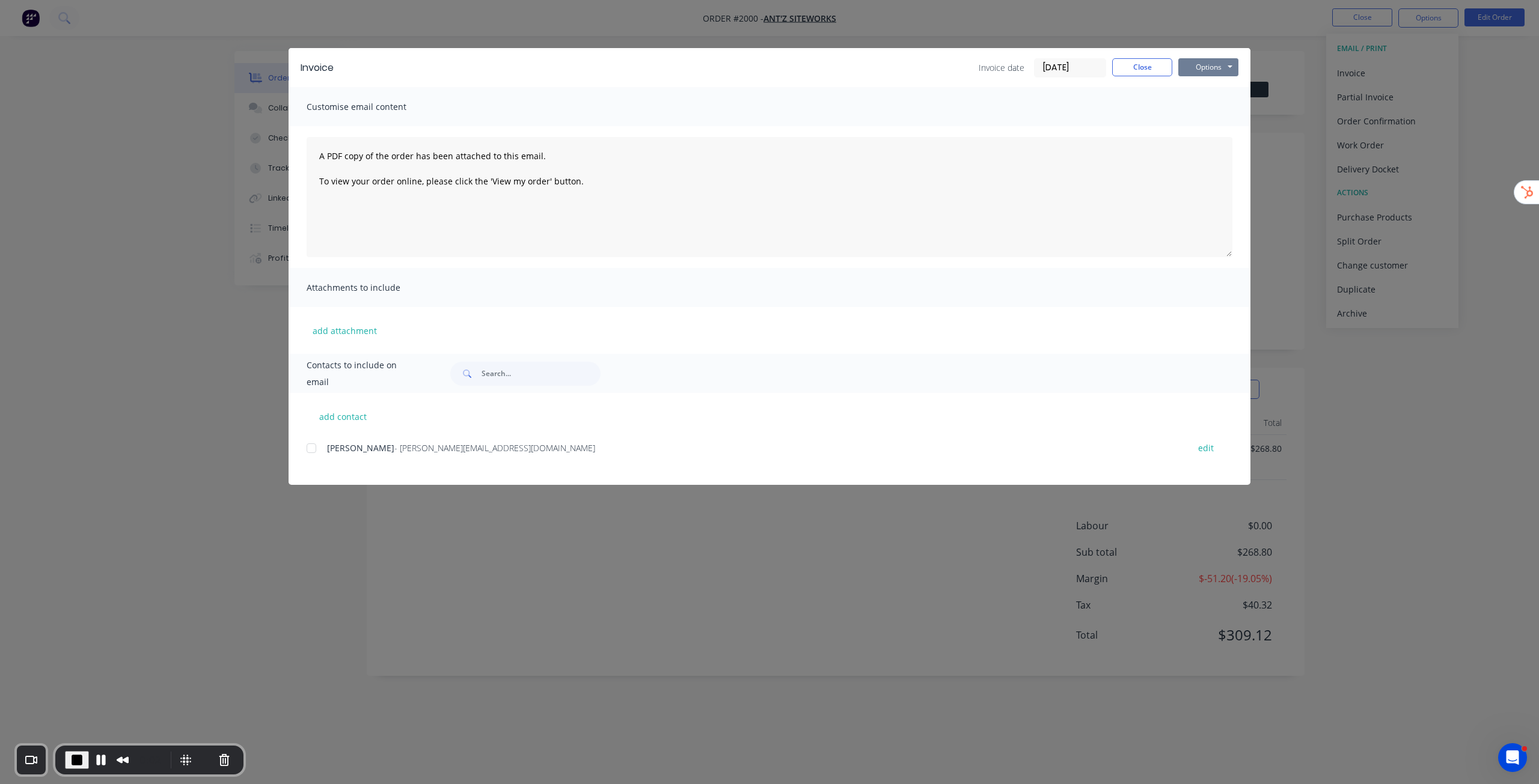
click at [1225, 65] on button "Options" at bounding box center [1208, 67] width 60 height 18
click at [1215, 87] on button "Preview" at bounding box center [1217, 89] width 77 height 20
click at [1140, 71] on button "Close" at bounding box center [1142, 67] width 60 height 18
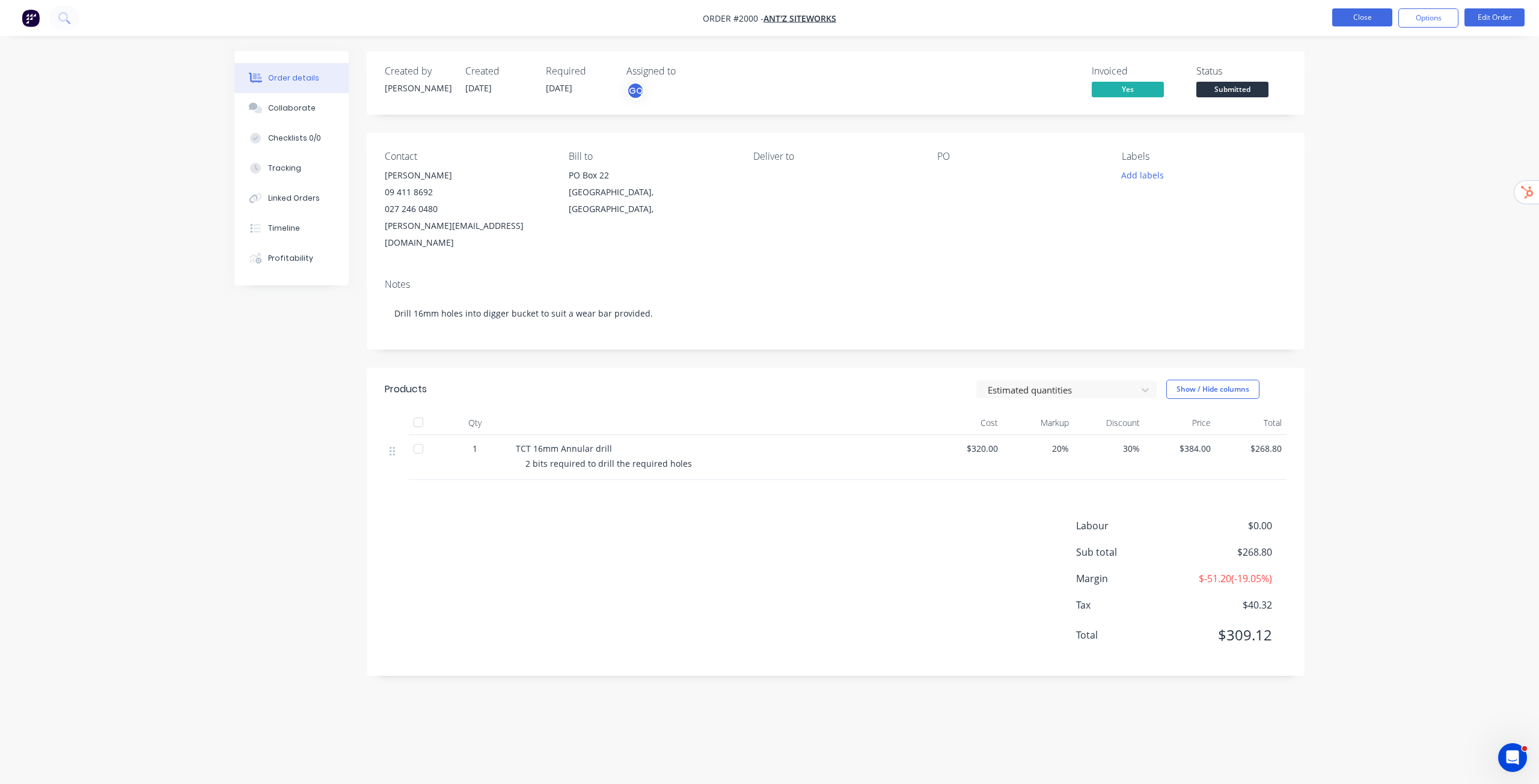
click at [1362, 13] on button "Close" at bounding box center [1362, 17] width 60 height 18
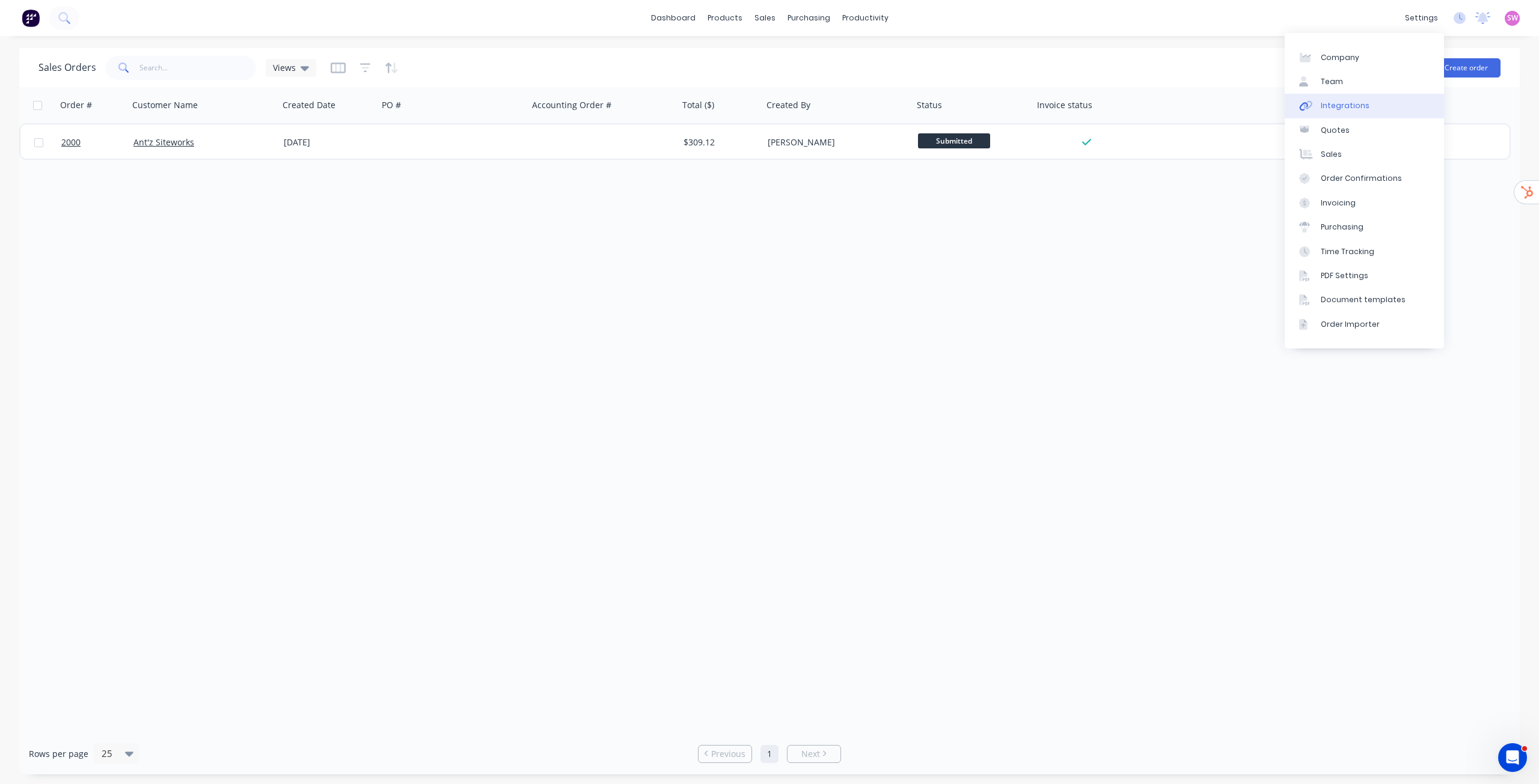
click at [1366, 101] on link "Integrations" at bounding box center [1365, 106] width 160 height 24
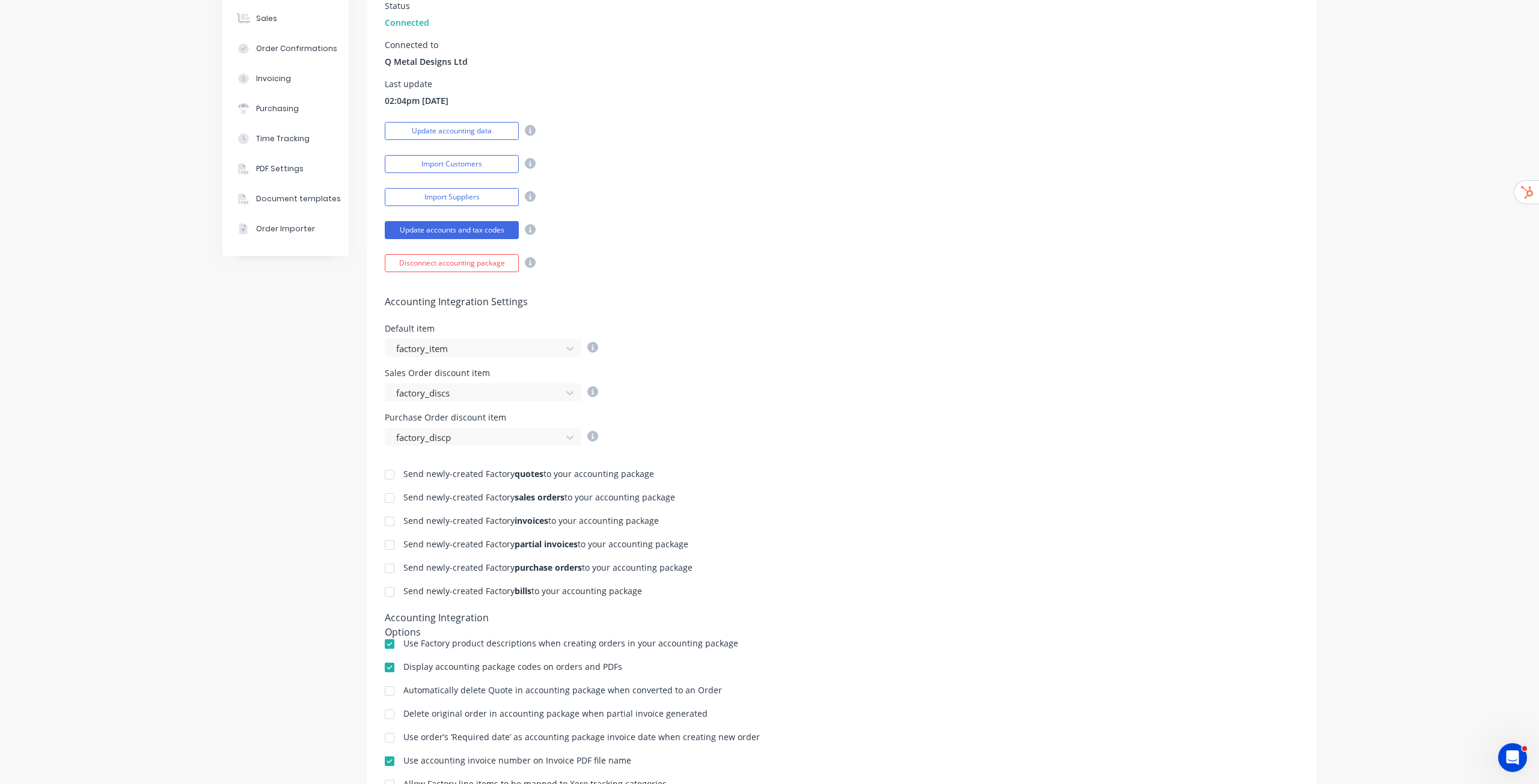
scroll to position [184, 0]
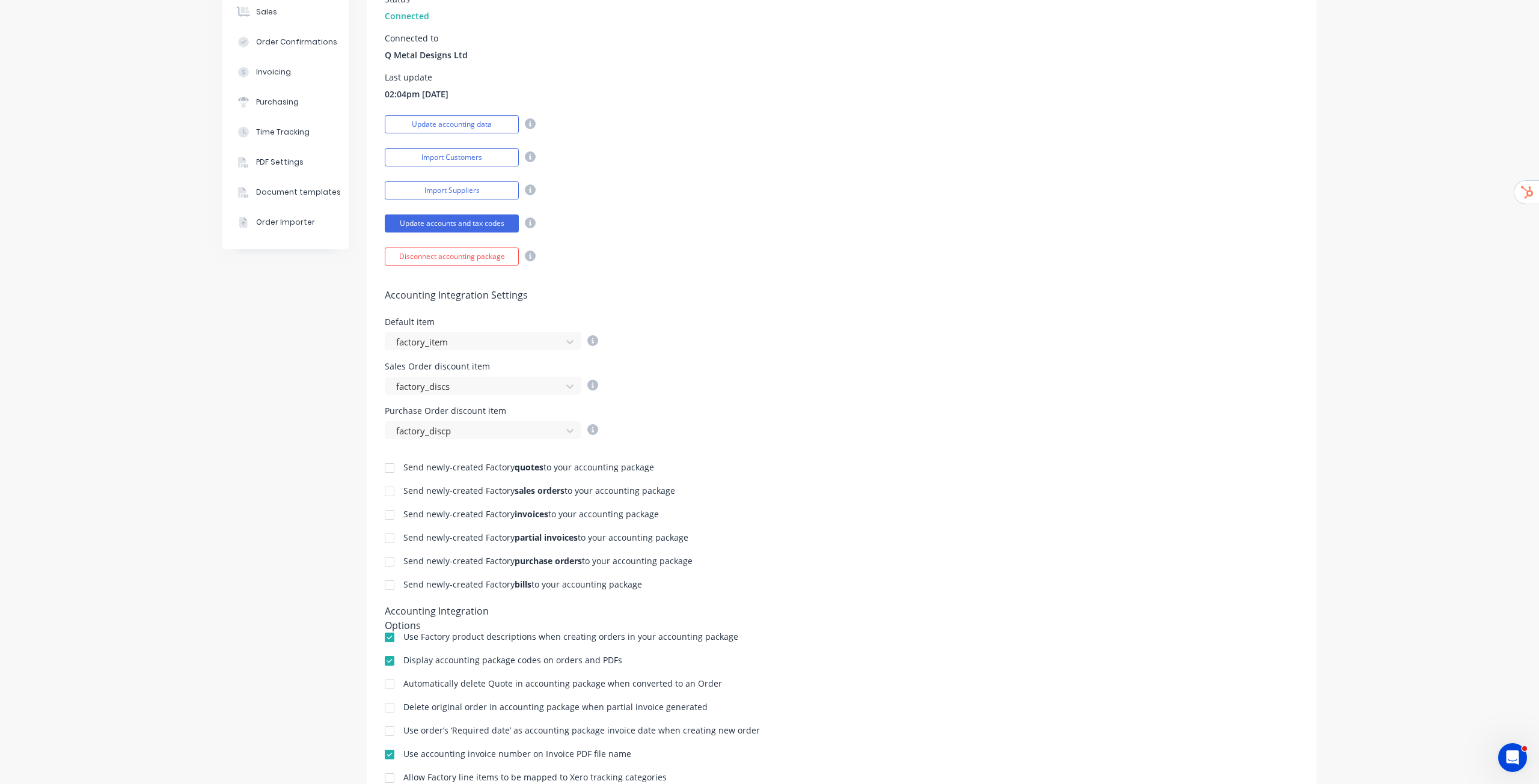
click at [1107, 289] on div "Accounting Integration Settings Default item factory_item Sales Order discount …" at bounding box center [842, 353] width 950 height 174
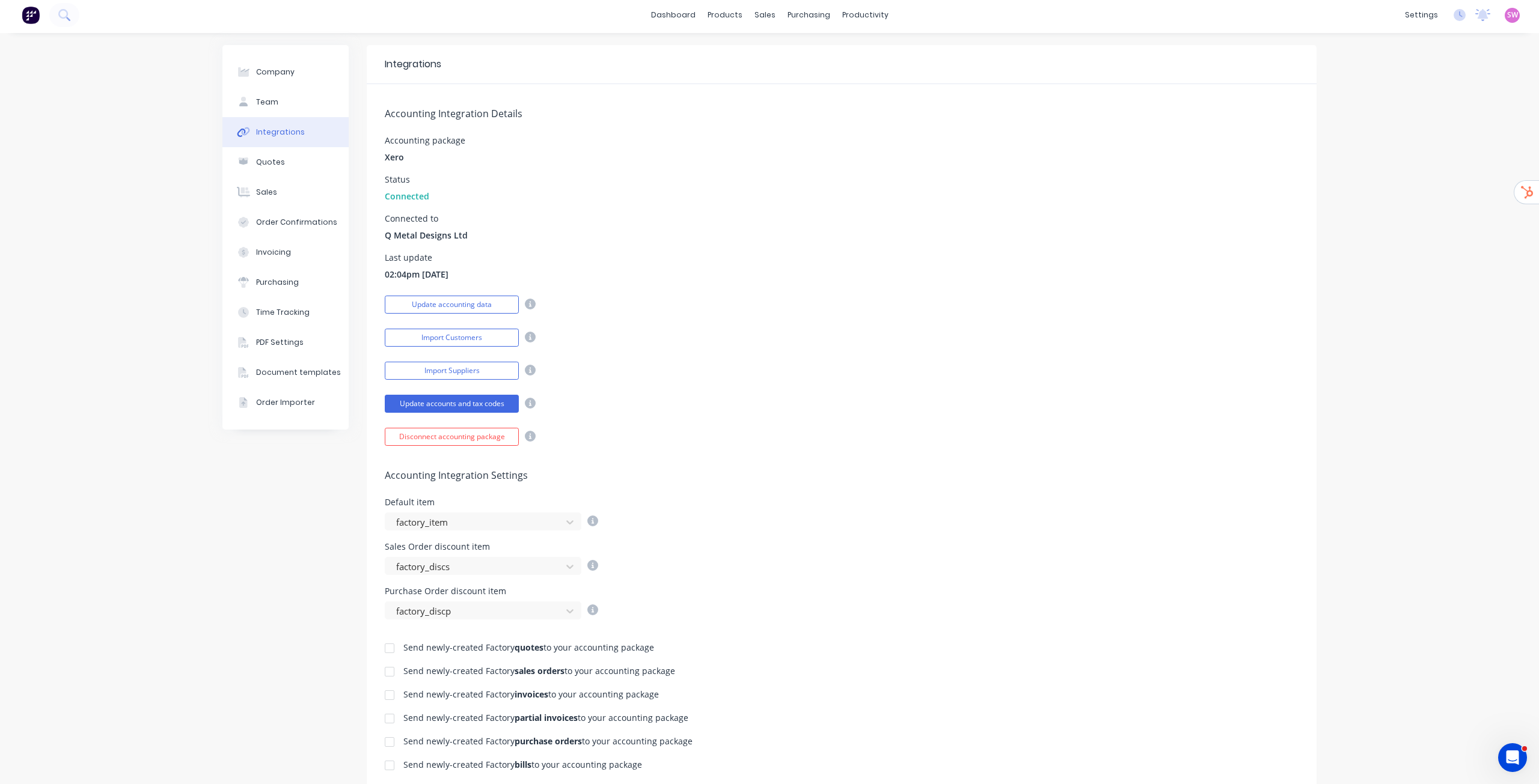
scroll to position [0, 0]
click at [682, 17] on link "dashboard" at bounding box center [673, 18] width 56 height 18
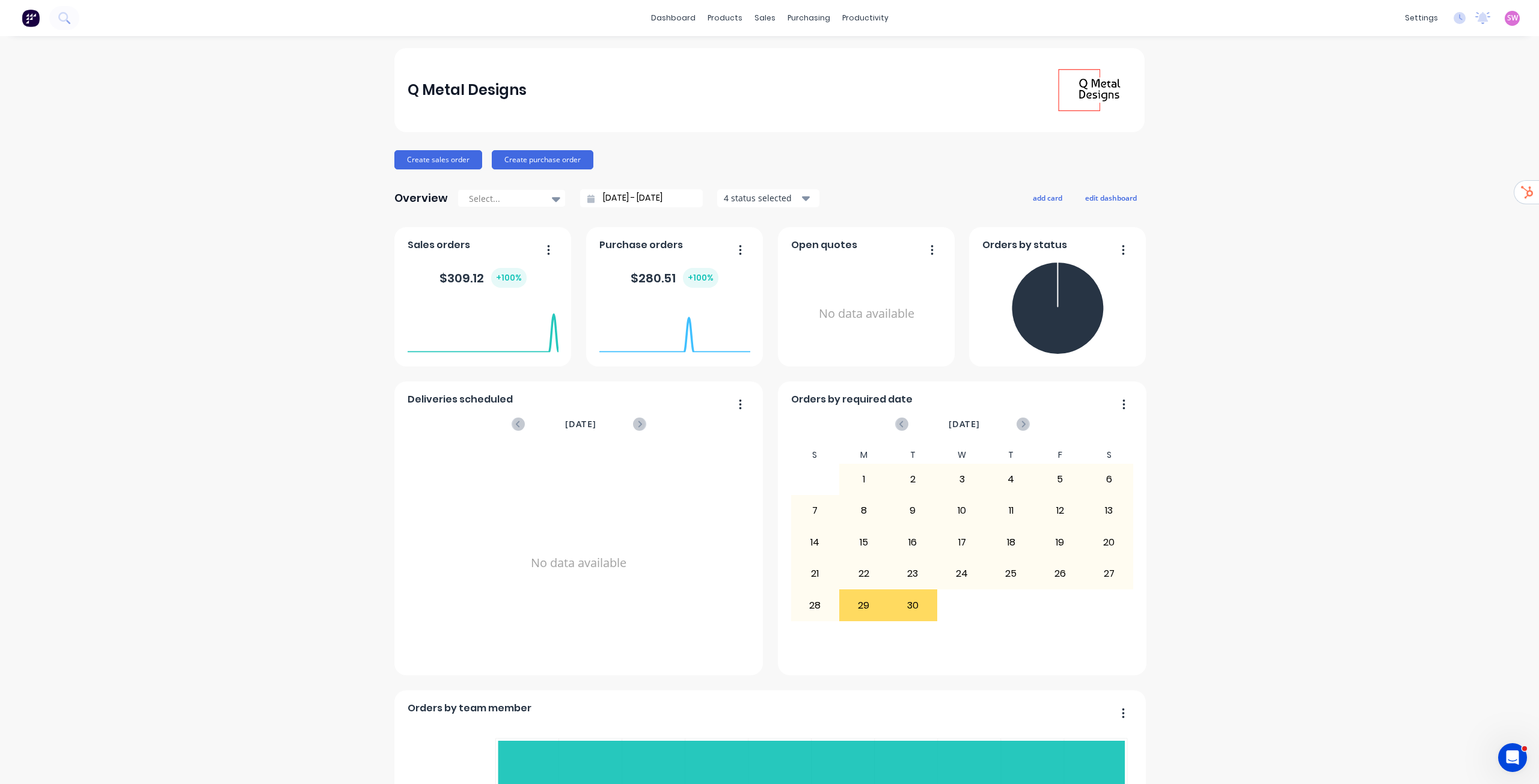
click at [1508, 21] on span "SW" at bounding box center [1513, 18] width 11 height 11
click at [1413, 143] on button "Sign out" at bounding box center [1438, 151] width 160 height 24
